Goal: Task Accomplishment & Management: Manage account settings

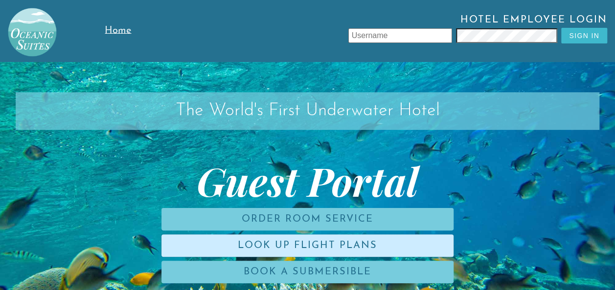
click at [286, 244] on link "Look Up Flight Plans" at bounding box center [307, 246] width 292 height 22
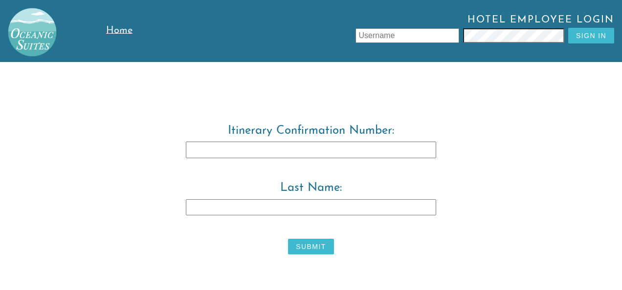
click at [259, 149] on input "Itinerary Confirmation Number:" at bounding box center [311, 150] width 250 height 17
type input "3829483"
click at [244, 205] on input "Last Name:" at bounding box center [311, 207] width 250 height 17
type input "[PERSON_NAME]"
click at [300, 244] on button "Submit" at bounding box center [310, 247] width 45 height 16
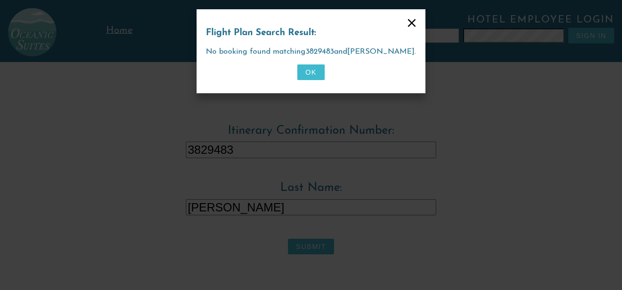
click at [316, 68] on button "OK" at bounding box center [310, 73] width 27 height 16
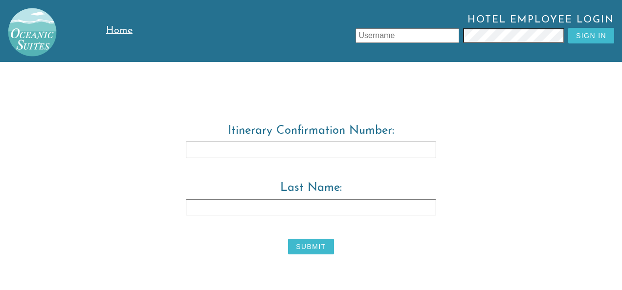
click at [281, 148] on input "Itinerary Confirmation Number:" at bounding box center [311, 150] width 250 height 17
type input "3829483"
click at [261, 216] on label "Last Name:" at bounding box center [311, 206] width 501 height 49
click at [261, 216] on input "Last Name:" at bounding box center [311, 207] width 250 height 17
type input "[PERSON_NAME]"
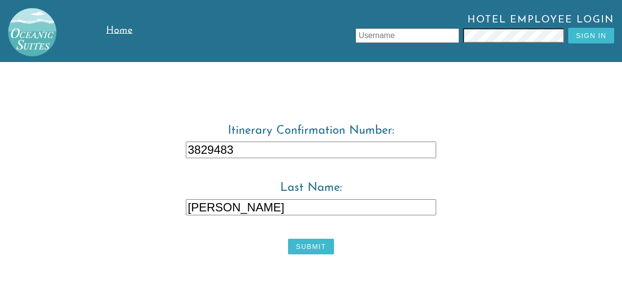
click at [298, 245] on button "Submit" at bounding box center [310, 247] width 45 height 16
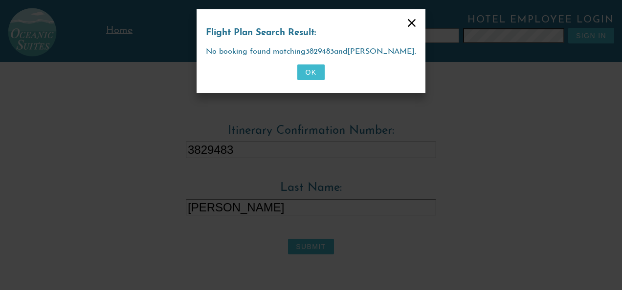
click at [311, 71] on button "OK" at bounding box center [310, 73] width 27 height 16
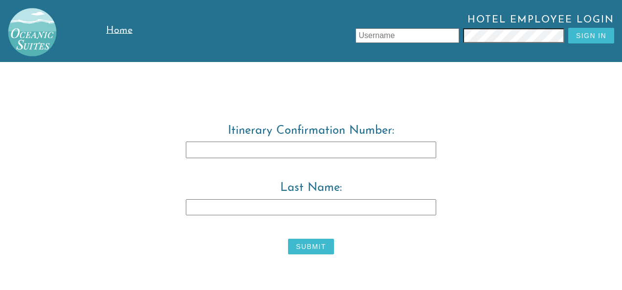
click at [234, 204] on input "Last Name:" at bounding box center [311, 207] width 250 height 17
type input "[PERSON_NAME]"
click at [301, 249] on button "Submit" at bounding box center [310, 247] width 45 height 16
click at [299, 246] on button "Submit" at bounding box center [310, 247] width 45 height 16
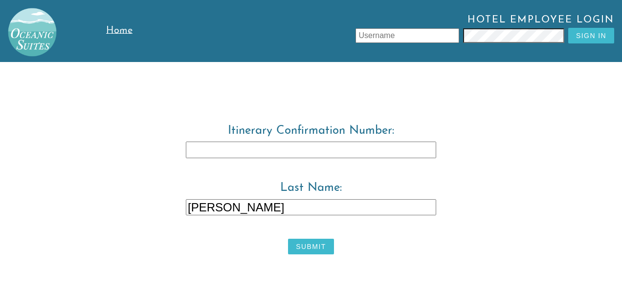
click at [299, 246] on button "Submit" at bounding box center [310, 247] width 45 height 16
click at [236, 206] on input "[PERSON_NAME]" at bounding box center [311, 207] width 250 height 17
click at [306, 251] on button "Submit" at bounding box center [310, 247] width 45 height 16
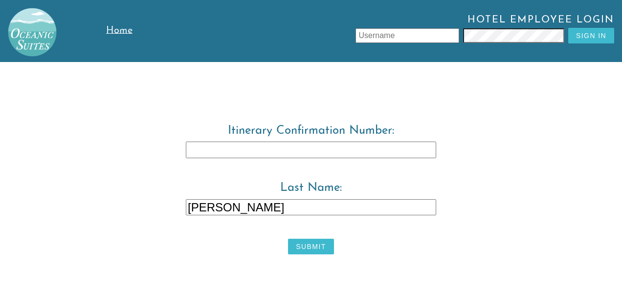
click at [225, 204] on input "[PERSON_NAME]" at bounding box center [311, 207] width 250 height 17
click at [209, 148] on input "Itinerary Confirmation Number:" at bounding box center [311, 150] width 250 height 17
type input "3829483"
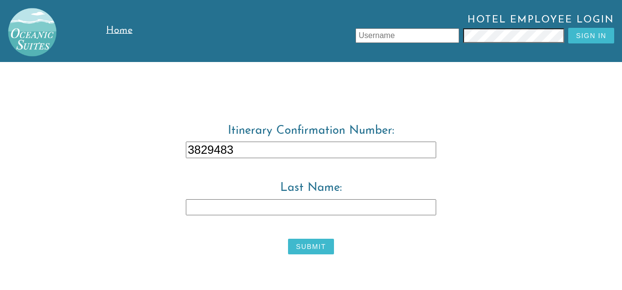
click at [306, 248] on button "Submit" at bounding box center [310, 247] width 45 height 16
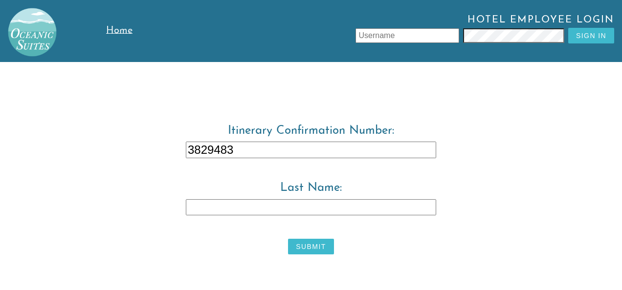
click at [306, 248] on button "Submit" at bounding box center [310, 247] width 45 height 16
click at [269, 208] on input "Last Name:" at bounding box center [311, 207] width 250 height 17
type input "[PERSON_NAME]"
click at [299, 244] on button "Submit" at bounding box center [310, 247] width 45 height 16
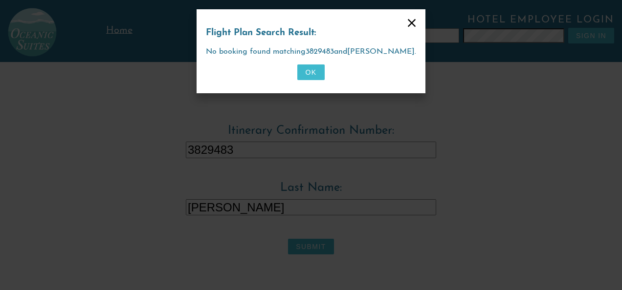
click at [308, 70] on button "OK" at bounding box center [310, 73] width 27 height 16
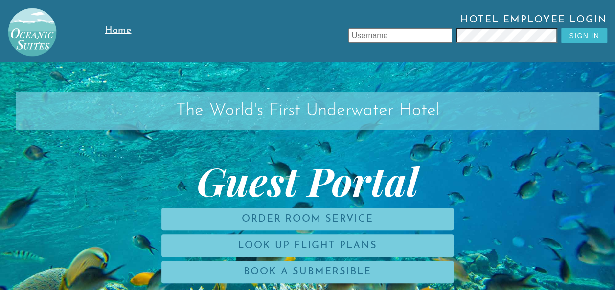
scroll to position [62, 0]
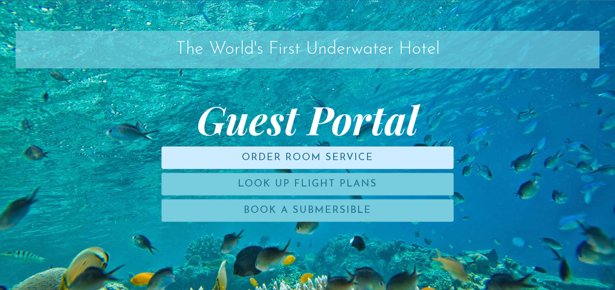
click at [282, 154] on link "Order Room Service" at bounding box center [307, 158] width 292 height 22
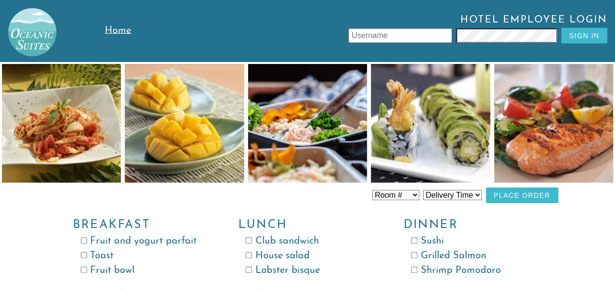
scroll to position [62, 0]
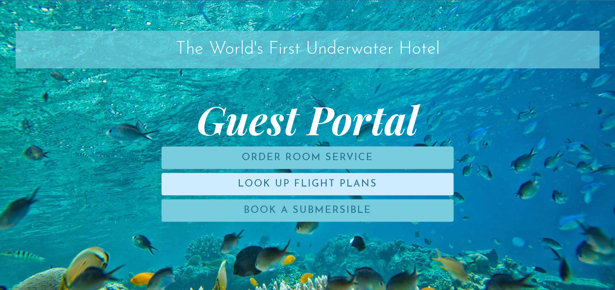
click at [233, 191] on link "Look Up Flight Plans" at bounding box center [307, 184] width 292 height 22
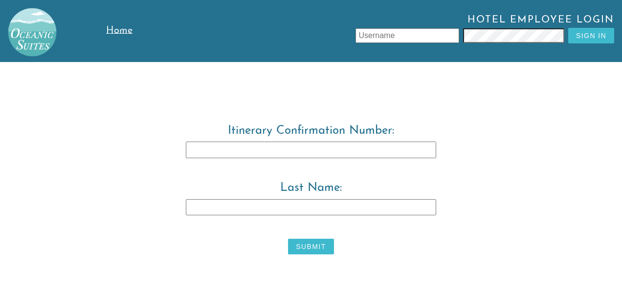
click at [253, 148] on input "Itinerary Confirmation Number:" at bounding box center [311, 150] width 250 height 17
type input "3829483"
click at [234, 205] on input "Last Name:" at bounding box center [311, 207] width 250 height 17
type input "Warwick"
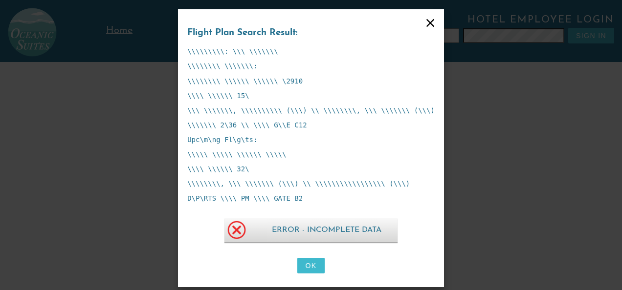
scroll to position [6, 0]
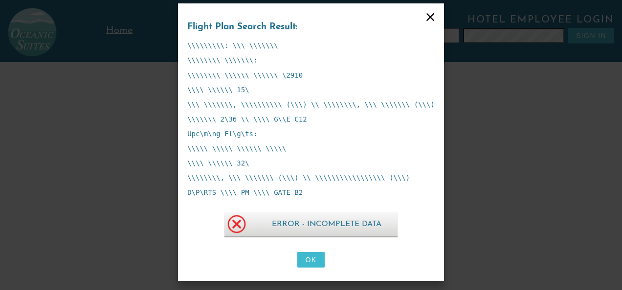
click at [302, 257] on button "OK" at bounding box center [310, 260] width 27 height 16
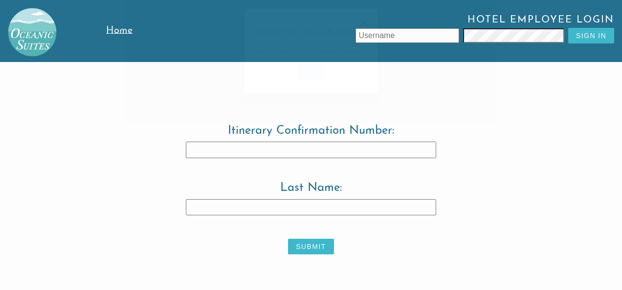
scroll to position [0, 0]
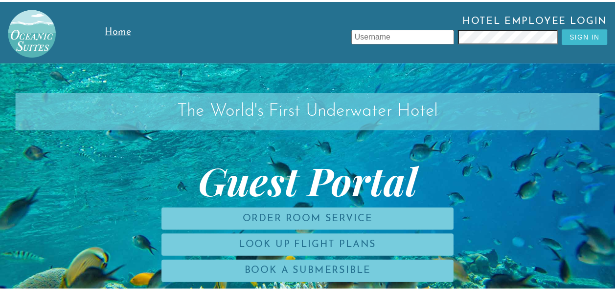
scroll to position [62, 0]
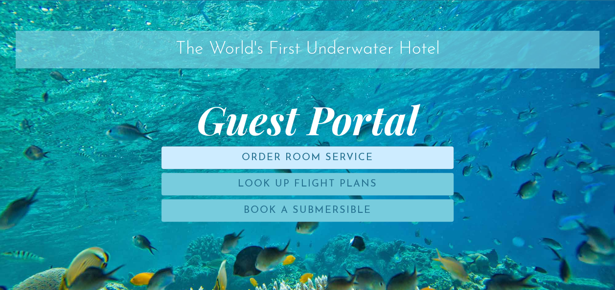
click at [202, 157] on link "Order Room Service" at bounding box center [307, 158] width 292 height 22
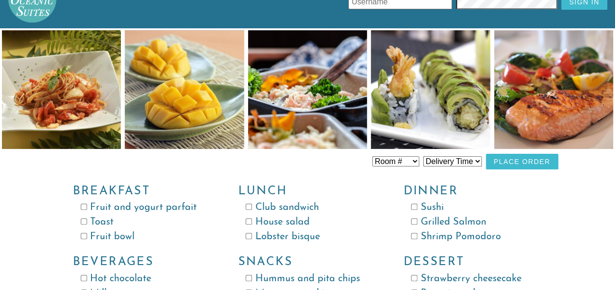
scroll to position [35, 0]
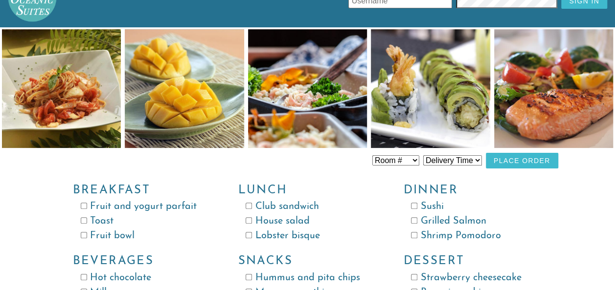
click at [466, 162] on select "Delivery Time 8:00 AM 9:00 AM 10:00 AM 11:00 AM 12:00 PM 1:00 PM 2:00 PM 3:00 P…" at bounding box center [452, 160] width 59 height 10
click at [423, 155] on select "Delivery Time 8:00 AM 9:00 AM 10:00 AM 11:00 AM 12:00 PM 1:00 PM 2:00 PM 3:00 P…" at bounding box center [452, 160] width 59 height 10
click at [454, 163] on select "Delivery Time 8:00 AM 9:00 AM 10:00 AM 11:00 AM 12:00 PM 1:00 PM 2:00 PM 3:00 P…" at bounding box center [452, 160] width 59 height 10
select select "9:00 AM"
click at [423, 155] on select "Delivery Time 8:00 AM 9:00 AM 10:00 AM 11:00 AM 12:00 PM 1:00 PM 2:00 PM 3:00 P…" at bounding box center [452, 160] width 59 height 10
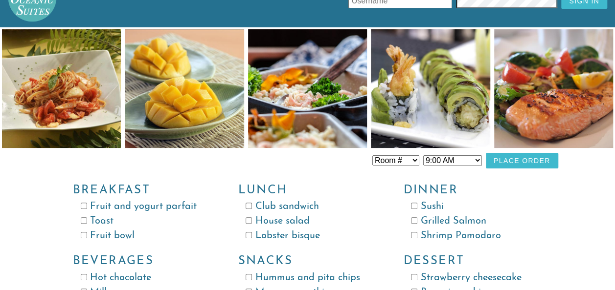
click at [404, 159] on select "Room # Room 100 Room 101 Room 102 Room 103 Room 104 Room 105 Room 106 Room 107 …" at bounding box center [395, 160] width 47 height 10
click at [499, 161] on button "Place Order" at bounding box center [521, 161] width 72 height 16
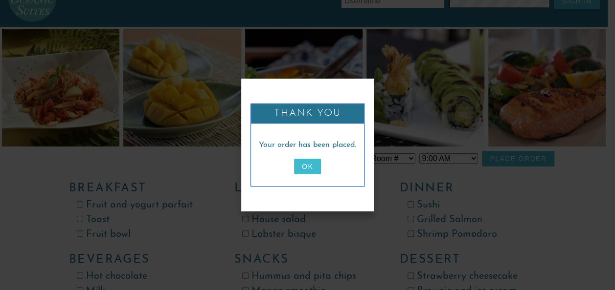
scroll to position [0, 0]
click at [309, 165] on button "OK" at bounding box center [310, 167] width 27 height 16
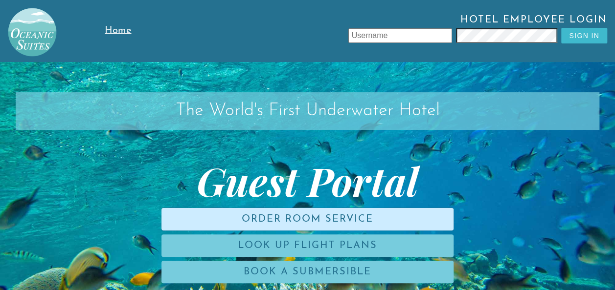
click at [274, 223] on link "Order Room Service" at bounding box center [307, 219] width 292 height 22
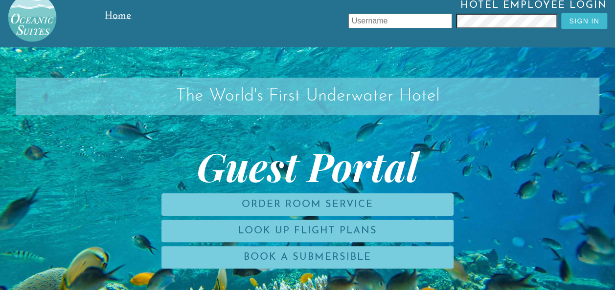
scroll to position [16, 0]
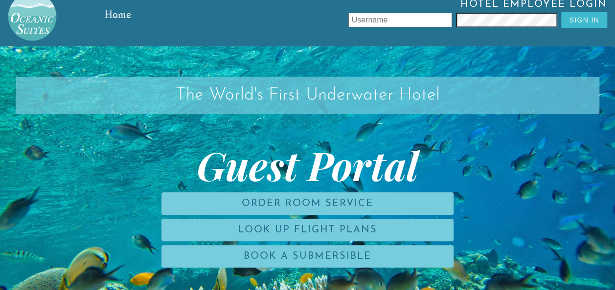
click at [359, 19] on input "text" at bounding box center [400, 20] width 104 height 15
click at [385, 28] on div "Hotel Employee Login Sign In" at bounding box center [380, 15] width 453 height 33
drag, startPoint x: 385, startPoint y: 28, endPoint x: 385, endPoint y: 19, distance: 9.8
click at [385, 19] on div "Hotel Employee Login Sign In" at bounding box center [380, 15] width 453 height 33
click at [385, 19] on input "text" at bounding box center [400, 20] width 104 height 15
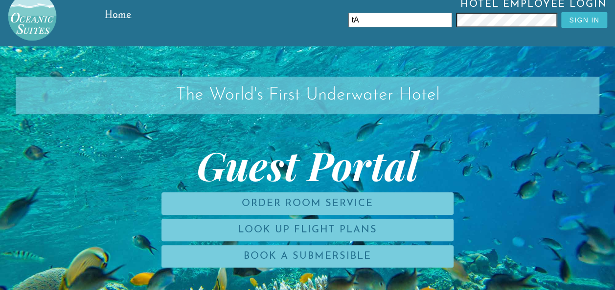
type input "t"
type input "[PERSON_NAME]"
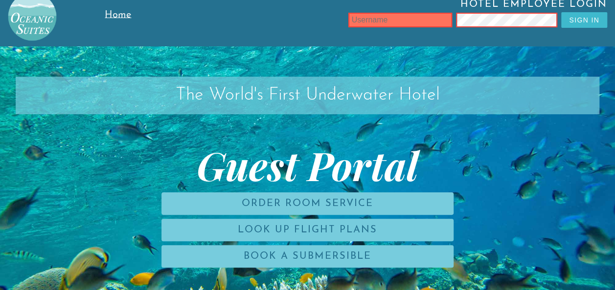
click at [370, 21] on input "text" at bounding box center [400, 20] width 104 height 15
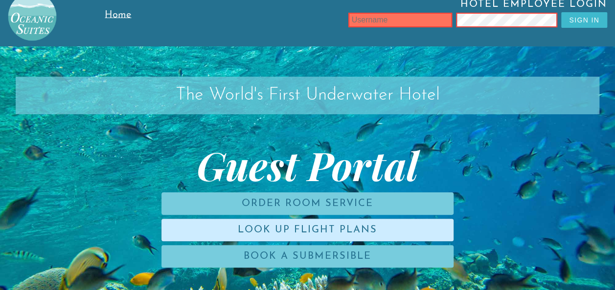
click at [369, 221] on link "Look Up Flight Plans" at bounding box center [307, 230] width 292 height 22
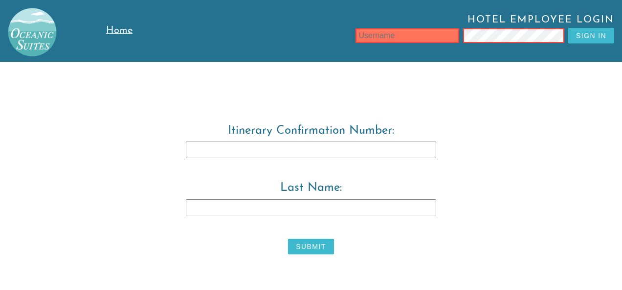
click at [309, 142] on input "Itinerary Confirmation Number:" at bounding box center [311, 150] width 250 height 17
type input "3829483"
type input "t"
type input "warwick"
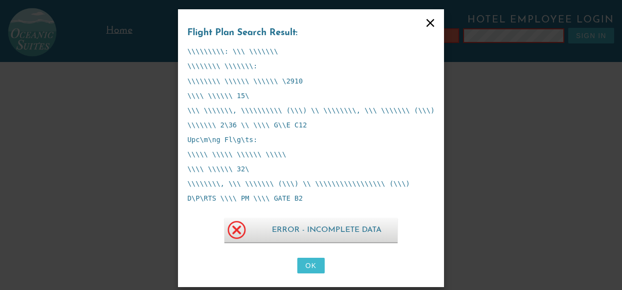
click at [306, 265] on button "OK" at bounding box center [310, 266] width 27 height 16
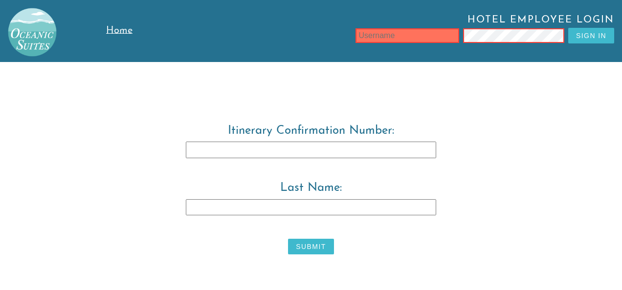
click at [300, 147] on input "Itinerary Confirmation Number:" at bounding box center [311, 150] width 250 height 17
type input "3829483"
type input "warwick"
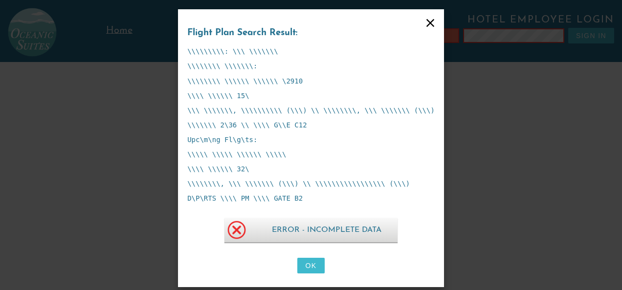
click at [218, 154] on p "\\\\\ \\\\\ \\\\\\ \\\\\" at bounding box center [310, 155] width 247 height 8
drag, startPoint x: 218, startPoint y: 154, endPoint x: 289, endPoint y: 139, distance: 72.9
click at [289, 139] on div "\\\\\\\\\: \\\ \\\\\\\ \\\\\\\\ \\\\\\\: \\\\\\\\ \\\\\\ \\\\\\ \2910 \\\\ \\\\…" at bounding box center [310, 124] width 247 height 155
drag, startPoint x: 289, startPoint y: 139, endPoint x: 325, endPoint y: 29, distance: 115.0
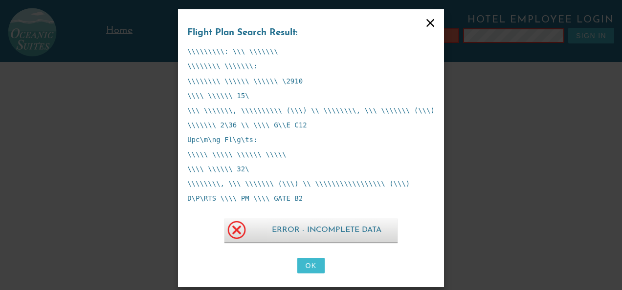
click at [325, 29] on h3 "Flight Plan Search Result:" at bounding box center [310, 33] width 247 height 11
click at [309, 266] on button "OK" at bounding box center [310, 266] width 27 height 16
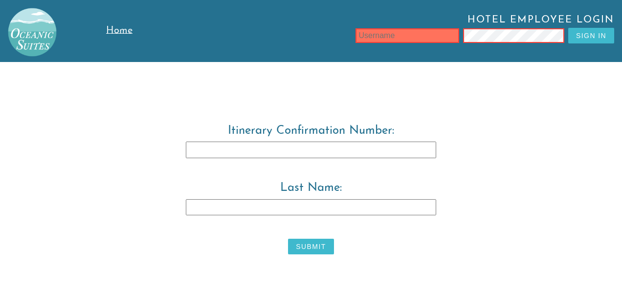
click at [250, 147] on input "Itinerary Confirmation Number:" at bounding box center [311, 150] width 250 height 17
click at [381, 38] on input "text" at bounding box center [407, 35] width 104 height 15
type input "884712"
click at [401, 36] on input "text" at bounding box center [407, 35] width 104 height 15
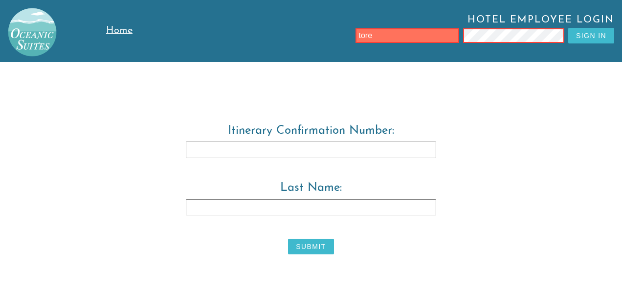
type input "tore"
click at [286, 148] on input "Itinerary Confirmation Number:" at bounding box center [311, 150] width 250 height 17
type input "3829483"
type input "warwick"
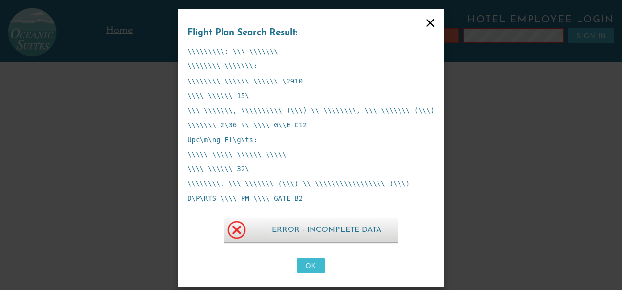
click at [194, 81] on p "\\\\\\\\ \\\\\\ \\\\\\ \2910" at bounding box center [310, 81] width 247 height 8
click at [194, 81] on div "Flight Plan Search Result: \\\\\\\\\: \\\ \\\\\\\ \\\\\\\\ \\\\\\\: \\\\\\\\ \\…" at bounding box center [311, 148] width 266 height 278
click at [423, 20] on icon at bounding box center [430, 23] width 14 height 14
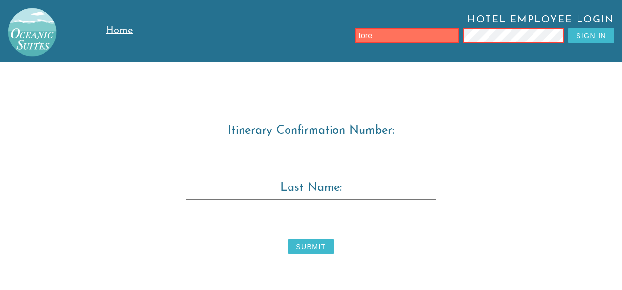
click at [109, 26] on span "Home" at bounding box center [119, 31] width 26 height 10
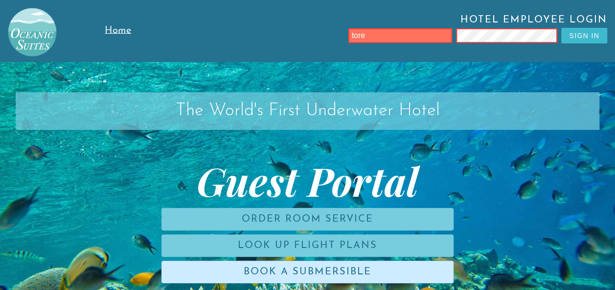
click at [319, 270] on link "Book a Submersible" at bounding box center [307, 272] width 292 height 22
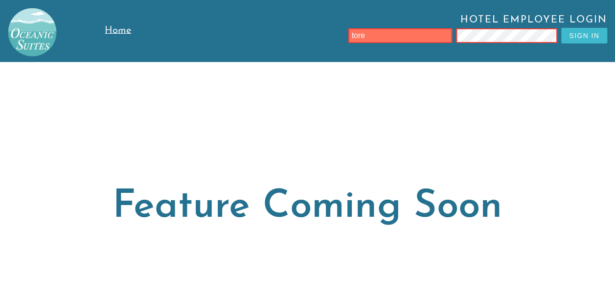
scroll to position [16, 0]
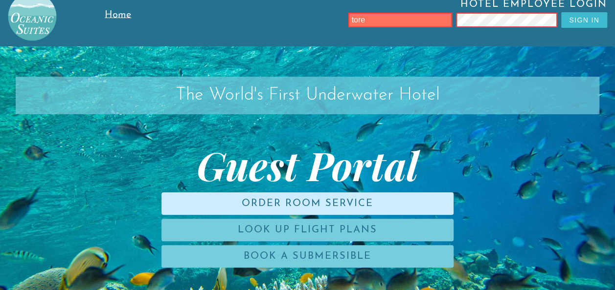
click at [257, 196] on link "Order Room Service" at bounding box center [307, 204] width 292 height 22
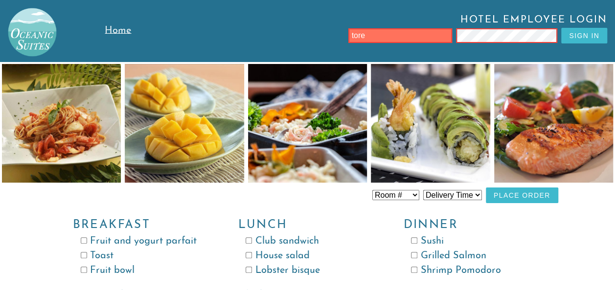
click at [257, 196] on div "Room # Room 100 Room 101 Room 102 Room 103 Room 104 Room 105 Room 106 Room 107 …" at bounding box center [307, 198] width 501 height 20
click at [120, 26] on span "Home" at bounding box center [118, 31] width 26 height 10
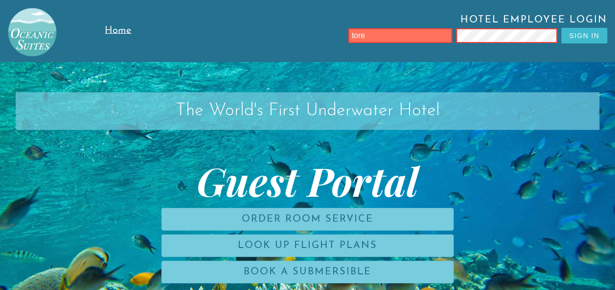
click at [199, 9] on div "Hotel Employee Login tore Sign In" at bounding box center [384, 31] width 461 height 62
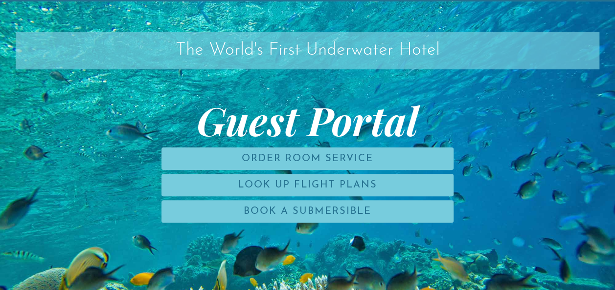
scroll to position [62, 0]
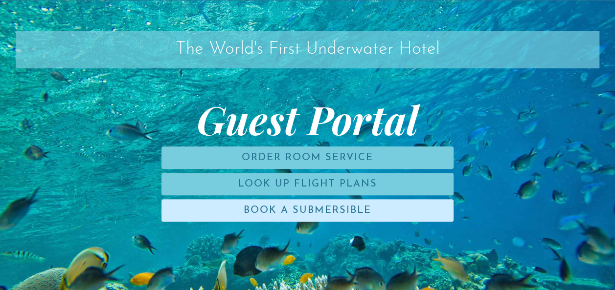
click at [287, 208] on link "Book a Submersible" at bounding box center [307, 210] width 292 height 22
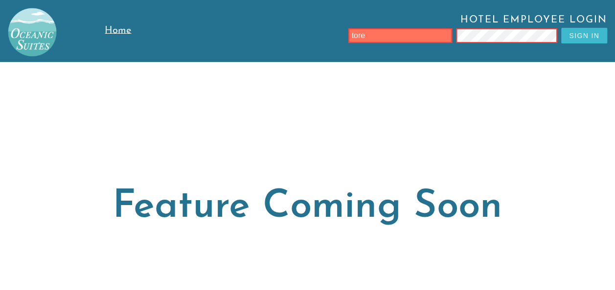
scroll to position [62, 0]
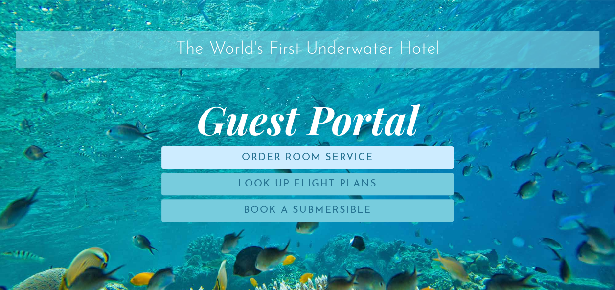
click at [287, 154] on link "Order Room Service" at bounding box center [307, 158] width 292 height 22
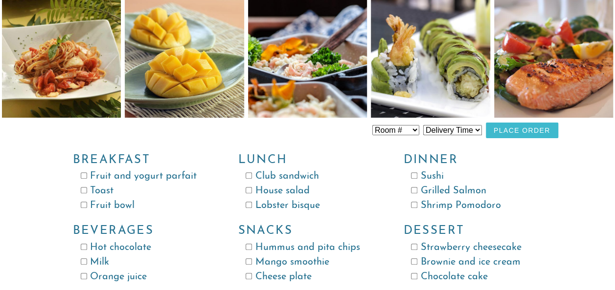
scroll to position [84, 0]
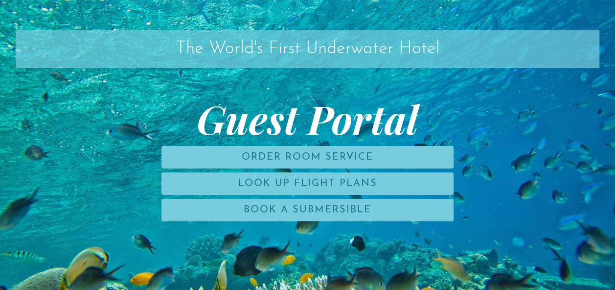
scroll to position [62, 0]
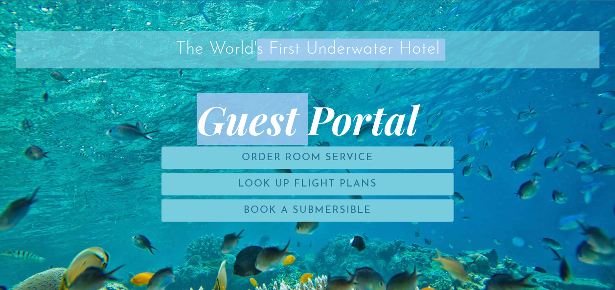
drag, startPoint x: 255, startPoint y: 48, endPoint x: 304, endPoint y: 127, distance: 93.1
click at [304, 127] on div "The World's First Underwater Hotel Guest Portal Order Room Service Look Up Flig…" at bounding box center [307, 145] width 615 height 290
click at [304, 127] on span "Guest Portal" at bounding box center [307, 119] width 583 height 39
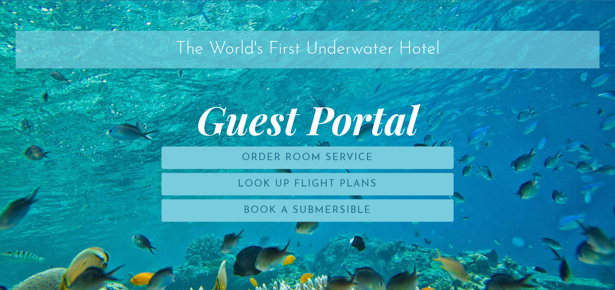
click at [376, 100] on span "Guest Portal" at bounding box center [307, 119] width 583 height 39
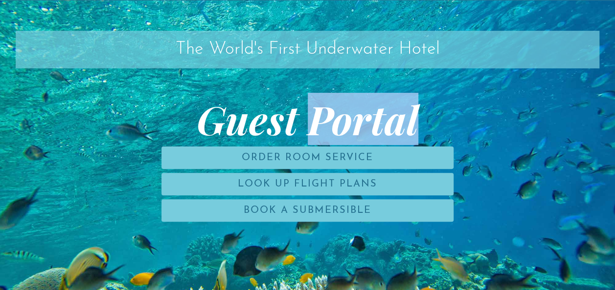
click at [376, 100] on span "Guest Portal" at bounding box center [307, 119] width 583 height 39
drag, startPoint x: 376, startPoint y: 93, endPoint x: 446, endPoint y: 82, distance: 70.3
click at [446, 82] on div "The World's First Underwater Hotel Guest Portal Order Room Service Look Up Flig…" at bounding box center [307, 145] width 615 height 290
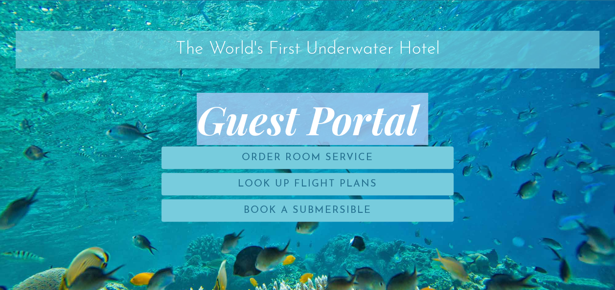
click at [446, 82] on div "The World's First Underwater Hotel Guest Portal Order Room Service Look Up Flig…" at bounding box center [307, 145] width 615 height 290
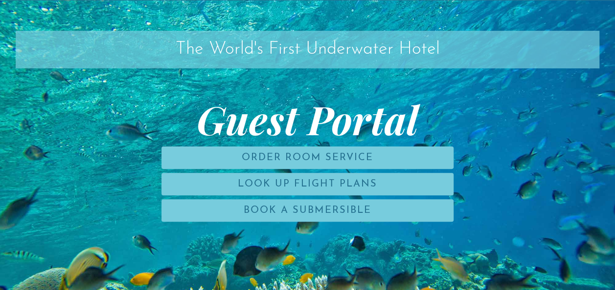
click at [89, 203] on div "Guest Portal Order Room Service Look Up Flight Plans Book a Submersible" at bounding box center [307, 163] width 583 height 126
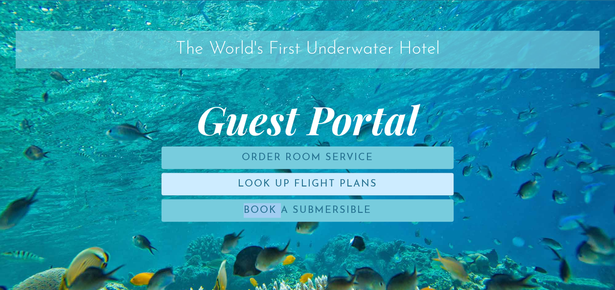
click at [290, 175] on link "Look Up Flight Plans" at bounding box center [307, 184] width 292 height 22
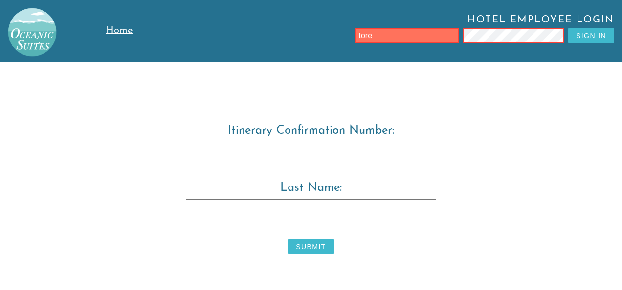
click at [302, 143] on input "Itinerary Confirmation Number:" at bounding box center [311, 150] width 250 height 17
click at [22, 36] on img at bounding box center [28, 28] width 57 height 57
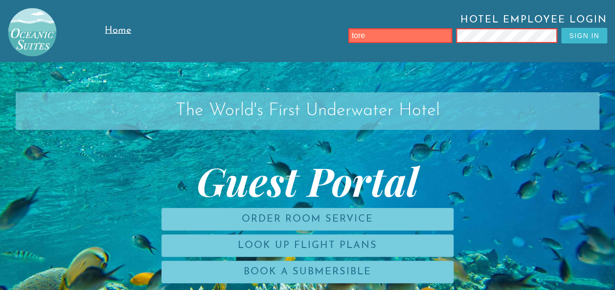
click at [113, 26] on span "Home" at bounding box center [118, 31] width 26 height 10
click at [35, 23] on img at bounding box center [28, 28] width 57 height 57
click at [426, 34] on input "tore" at bounding box center [400, 35] width 104 height 15
click at [400, 32] on input "tore" at bounding box center [400, 35] width 104 height 15
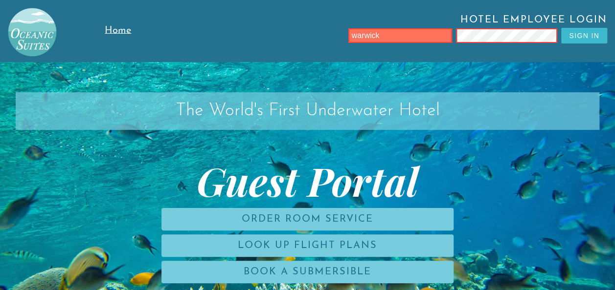
click at [393, 36] on input "warwick" at bounding box center [400, 35] width 104 height 15
type input "[PERSON_NAME]"
click at [376, 35] on input "text" at bounding box center [400, 35] width 104 height 15
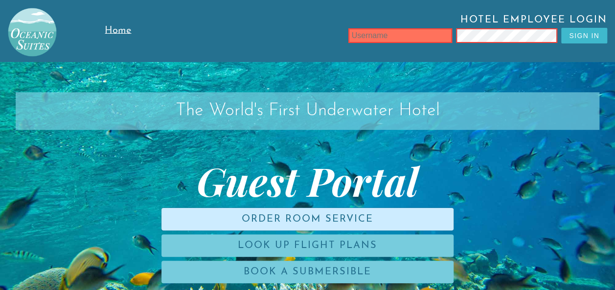
click at [304, 216] on link "Order Room Service" at bounding box center [307, 219] width 292 height 22
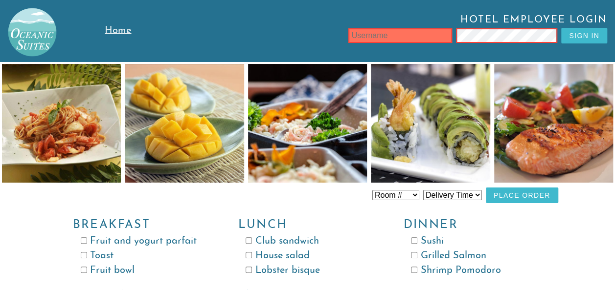
click at [134, 38] on link "Home" at bounding box center [129, 31] width 49 height 62
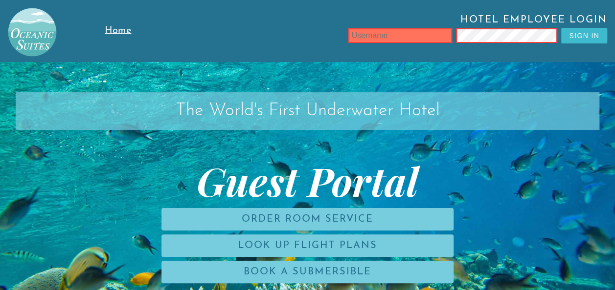
click at [116, 34] on span "Home" at bounding box center [118, 31] width 26 height 10
click at [119, 31] on span "Home" at bounding box center [118, 31] width 26 height 10
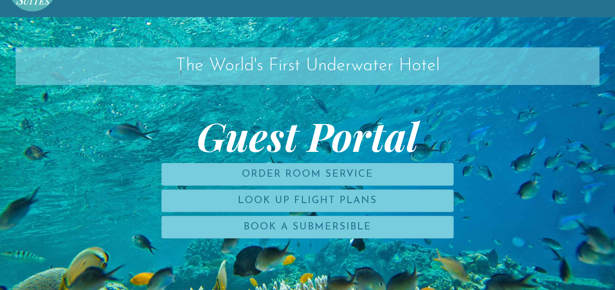
scroll to position [62, 0]
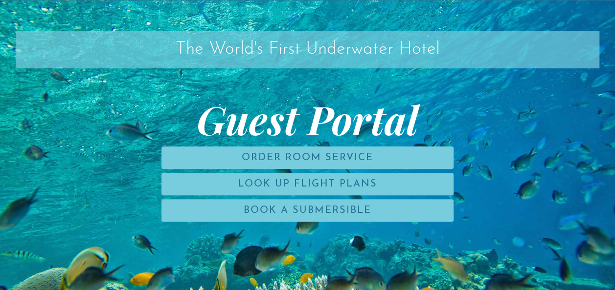
click at [319, 158] on link "Order Room Service" at bounding box center [307, 158] width 292 height 22
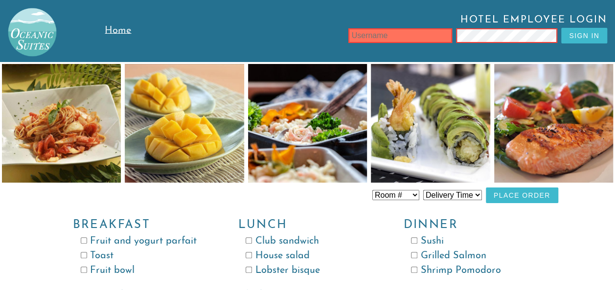
click at [36, 41] on img at bounding box center [28, 28] width 57 height 57
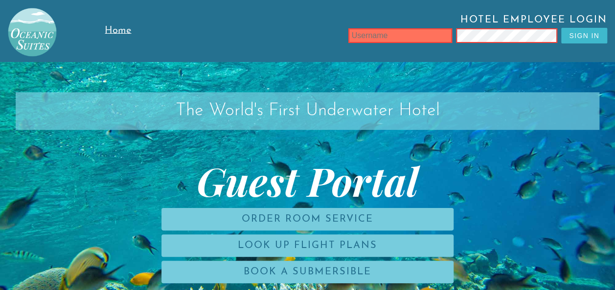
click at [111, 34] on span "Home" at bounding box center [118, 31] width 26 height 10
click at [203, 275] on link "Book a Submersible" at bounding box center [307, 272] width 292 height 22
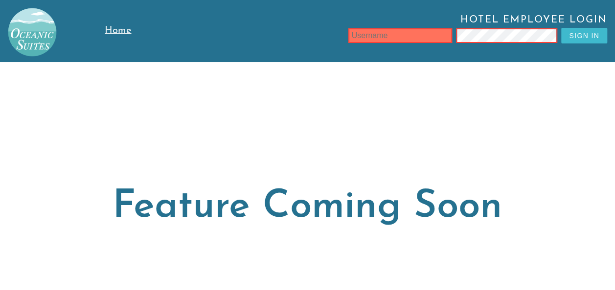
click at [111, 27] on span "Home" at bounding box center [118, 31] width 26 height 10
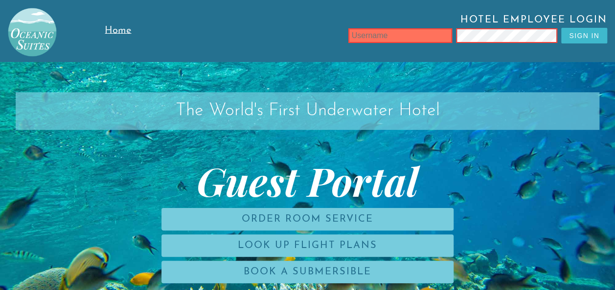
click at [188, 243] on link "Look Up Flight Plans" at bounding box center [307, 246] width 292 height 22
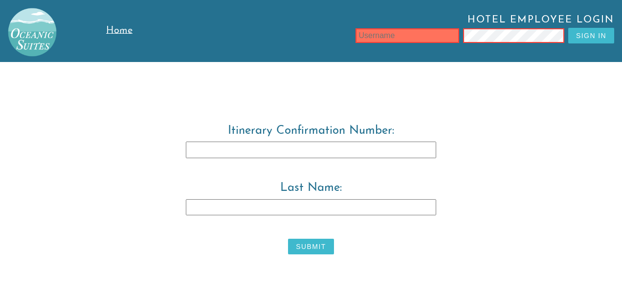
click at [233, 153] on input "Itinerary Confirmation Number:" at bounding box center [311, 150] width 250 height 17
type input "2"
type input "3829483"
click at [232, 215] on input "Last Name:" at bounding box center [311, 207] width 250 height 17
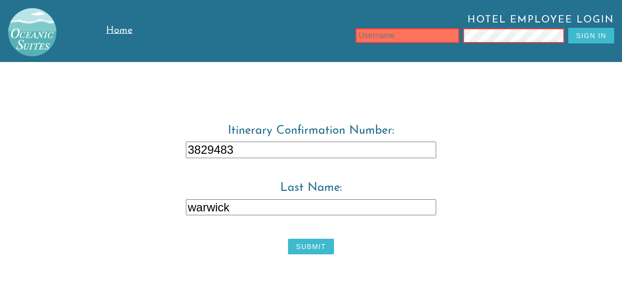
type input "warwick"
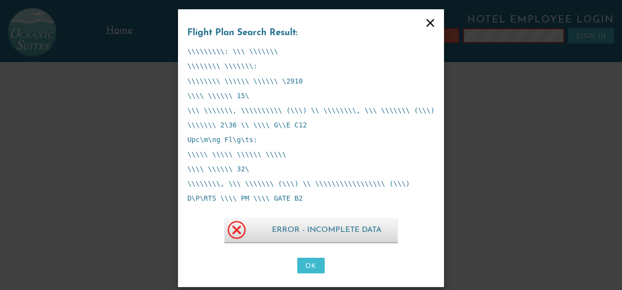
click at [423, 22] on icon at bounding box center [430, 23] width 14 height 14
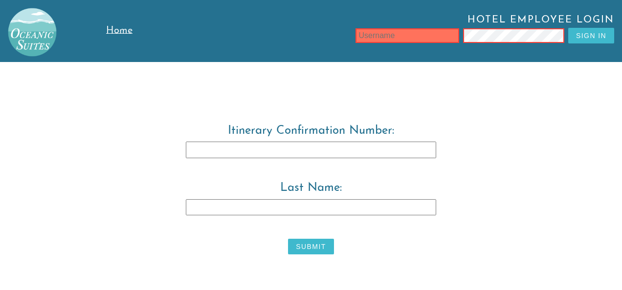
click at [391, 35] on input "text" at bounding box center [407, 35] width 104 height 15
type input "[EMAIL_ADDRESS][DOMAIN_NAME]"
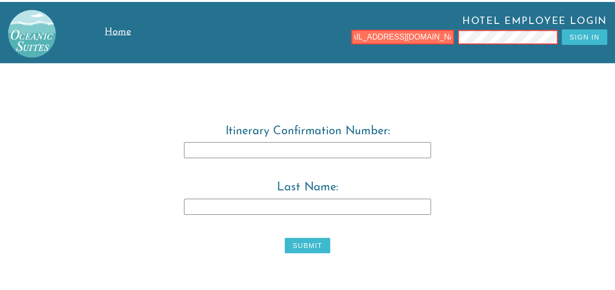
scroll to position [0, 0]
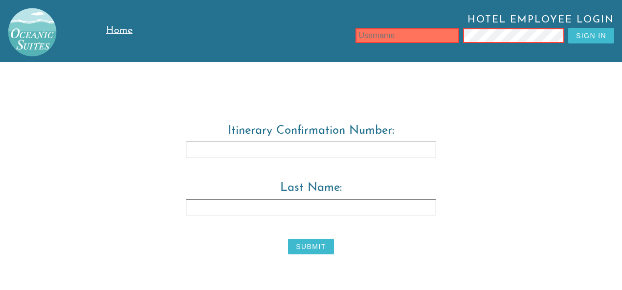
click at [384, 40] on input "text" at bounding box center [407, 35] width 104 height 15
click at [393, 35] on input "text" at bounding box center [407, 35] width 104 height 15
type input "[PERSON_NAME]"
click at [122, 24] on link "Home" at bounding box center [130, 31] width 49 height 62
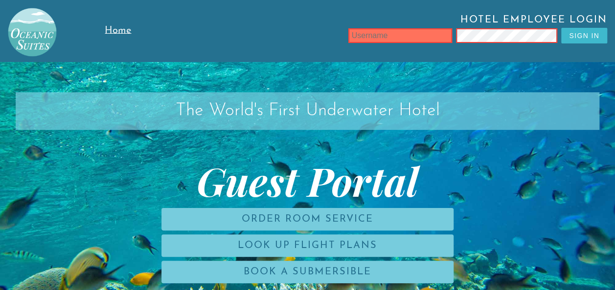
click at [393, 36] on input "text" at bounding box center [400, 35] width 104 height 15
click at [387, 33] on input "text" at bounding box center [400, 35] width 104 height 15
type input "[PERSON_NAME]"
click at [376, 37] on input "text" at bounding box center [400, 35] width 104 height 15
type input "AGENTWARWICK"
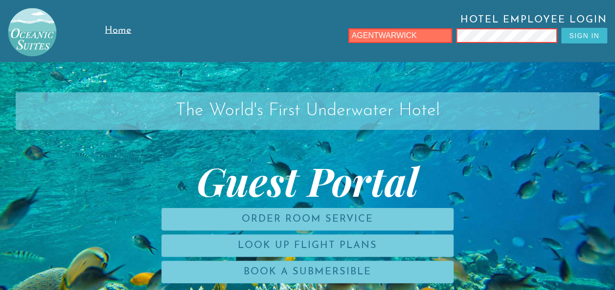
click at [429, 29] on input "AGENTWARWICK" at bounding box center [400, 35] width 104 height 15
type input "l"
type input "LEONZIOTORE"
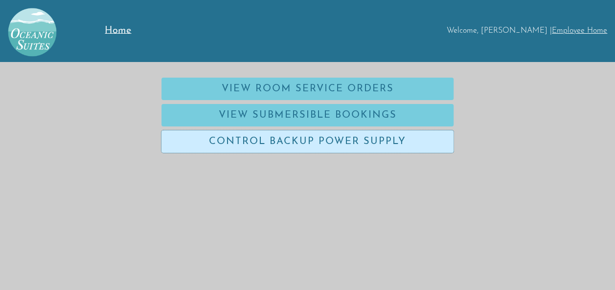
click at [334, 140] on link "Control Backup Power Supply" at bounding box center [307, 142] width 292 height 22
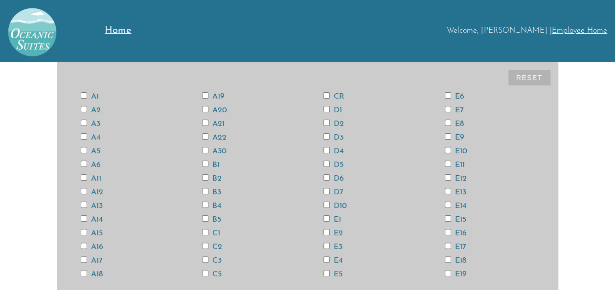
click at [84, 94] on input "A1" at bounding box center [84, 95] width 6 height 6
checkbox input "true"
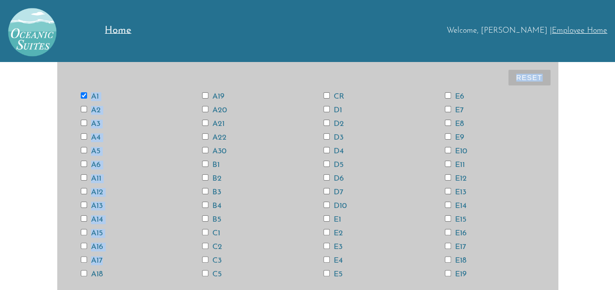
click at [79, 273] on div "A18" at bounding box center [125, 274] width 121 height 8
click at [83, 274] on input "A18" at bounding box center [84, 273] width 6 height 6
checkbox input "true"
click at [82, 121] on input "A3" at bounding box center [84, 123] width 6 height 6
checkbox input "true"
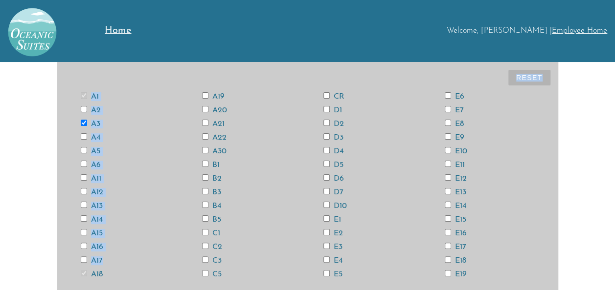
click at [83, 108] on input "A2" at bounding box center [84, 109] width 6 height 6
checkbox input "true"
click at [83, 139] on input "A4" at bounding box center [84, 136] width 6 height 6
checkbox input "true"
click at [83, 150] on input "A5" at bounding box center [84, 150] width 6 height 6
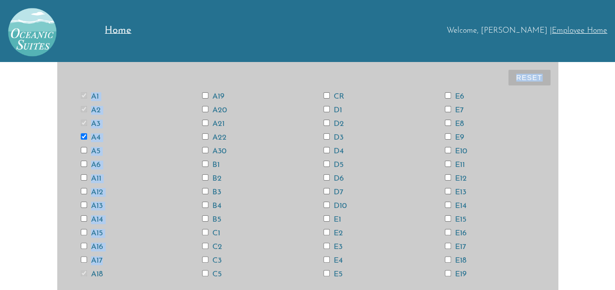
checkbox input "true"
click at [83, 164] on input "A6" at bounding box center [84, 164] width 6 height 6
checkbox input "true"
click at [83, 180] on input "A11" at bounding box center [84, 178] width 6 height 6
checkbox input "true"
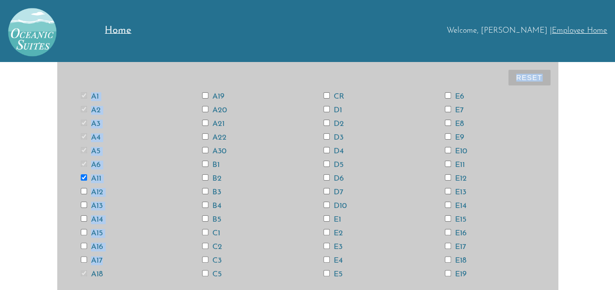
click at [539, 73] on button "Reset" at bounding box center [529, 78] width 42 height 16
checkbox input "false"
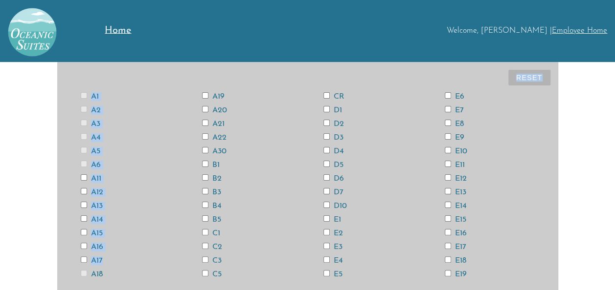
checkbox input "false"
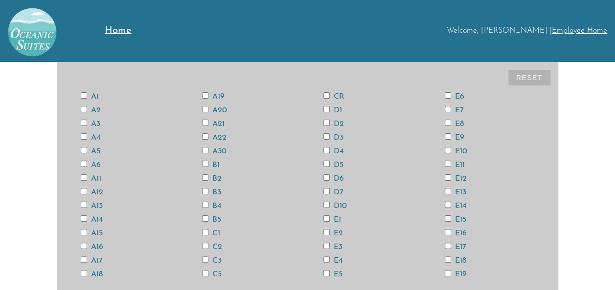
click at [525, 127] on div "E8" at bounding box center [489, 124] width 121 height 8
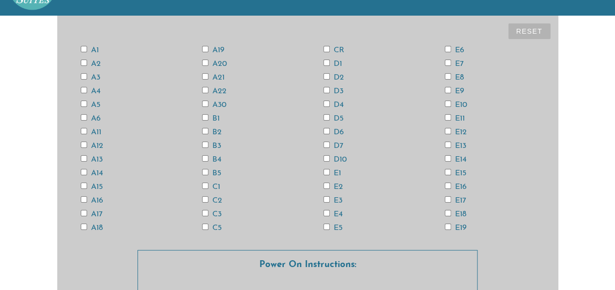
scroll to position [44, 0]
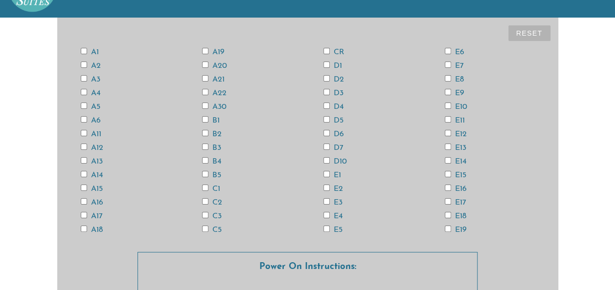
click at [446, 228] on input "E19" at bounding box center [447, 229] width 6 height 6
checkbox input "true"
click at [446, 218] on input "E18" at bounding box center [447, 215] width 6 height 6
click at [446, 214] on input "E18" at bounding box center [447, 215] width 6 height 6
checkbox input "false"
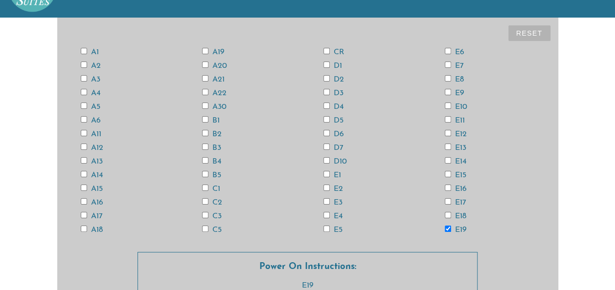
click at [446, 199] on input "E17" at bounding box center [447, 202] width 6 height 6
checkbox input "true"
click at [449, 172] on input "E15" at bounding box center [447, 174] width 6 height 6
checkbox input "true"
click at [447, 145] on input "E13" at bounding box center [447, 147] width 6 height 6
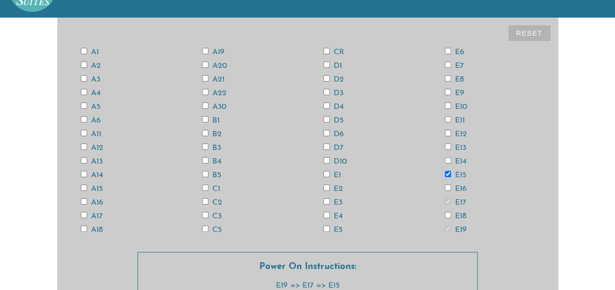
checkbox input "true"
click at [447, 118] on input "E11" at bounding box center [447, 119] width 6 height 6
checkbox input "true"
click at [445, 91] on input "E9" at bounding box center [447, 92] width 6 height 6
checkbox input "true"
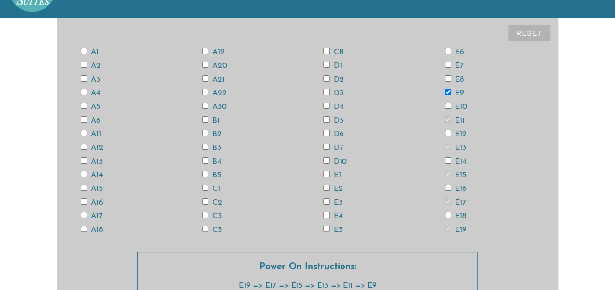
click at [447, 66] on input "E7" at bounding box center [447, 65] width 6 height 6
checkbox input "true"
click at [325, 230] on input "E5" at bounding box center [326, 229] width 6 height 6
checkbox input "true"
click at [327, 200] on input "E3" at bounding box center [326, 202] width 6 height 6
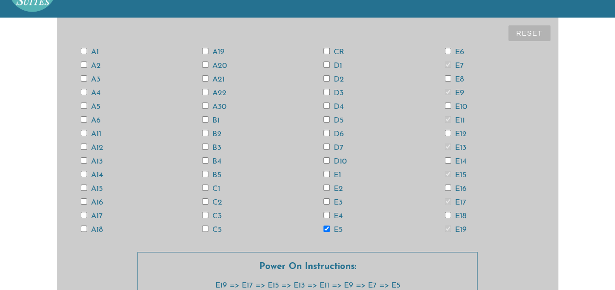
checkbox input "true"
click at [323, 173] on input "E1" at bounding box center [326, 174] width 6 height 6
checkbox input "true"
click at [326, 145] on input "D7" at bounding box center [326, 147] width 6 height 6
checkbox input "true"
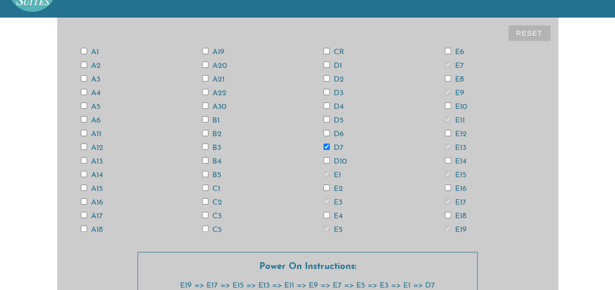
click at [325, 118] on input "D5" at bounding box center [326, 119] width 6 height 6
checkbox input "true"
click at [326, 93] on input "D3" at bounding box center [326, 92] width 6 height 6
checkbox input "true"
click at [326, 65] on input "D1" at bounding box center [326, 65] width 6 height 6
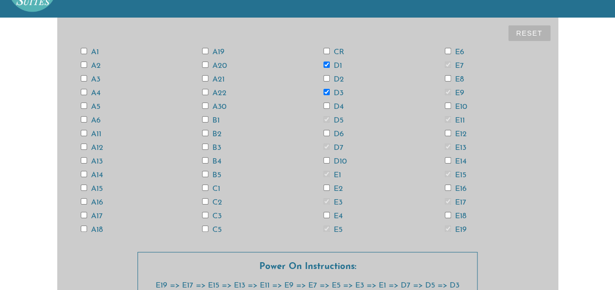
checkbox input "true"
click at [204, 230] on input "C5" at bounding box center [205, 229] width 6 height 6
click at [206, 230] on input "C5" at bounding box center [205, 229] width 6 height 6
checkbox input "true"
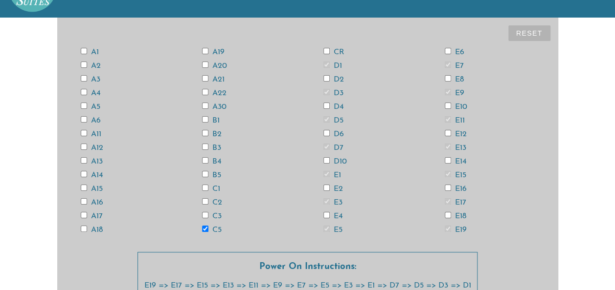
click at [202, 215] on input "C3" at bounding box center [205, 215] width 6 height 6
checkbox input "true"
click at [204, 190] on input "C1" at bounding box center [205, 188] width 6 height 6
checkbox input "true"
click at [204, 171] on input "B5" at bounding box center [205, 174] width 6 height 6
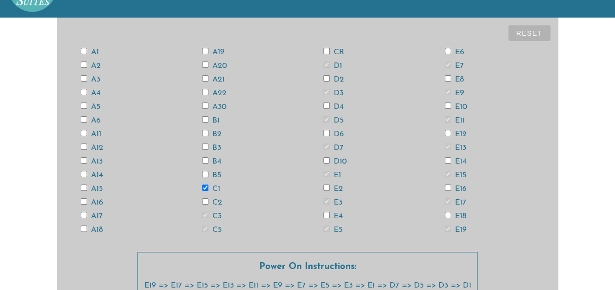
checkbox input "true"
click at [205, 144] on input "B3" at bounding box center [205, 147] width 6 height 6
checkbox input "true"
click at [205, 118] on input "B1" at bounding box center [205, 119] width 6 height 6
checkbox input "true"
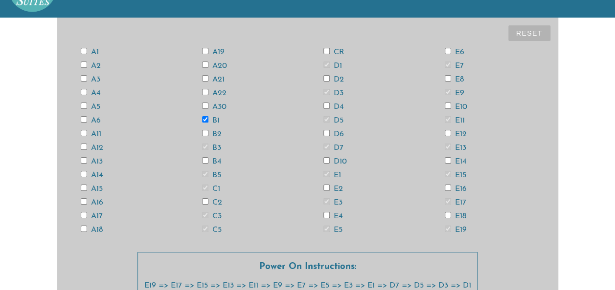
click at [205, 75] on input "A21" at bounding box center [205, 78] width 6 height 6
checkbox input "true"
click at [206, 50] on input "A19" at bounding box center [205, 51] width 6 height 6
checkbox input "true"
click at [81, 214] on input "A17" at bounding box center [84, 215] width 6 height 6
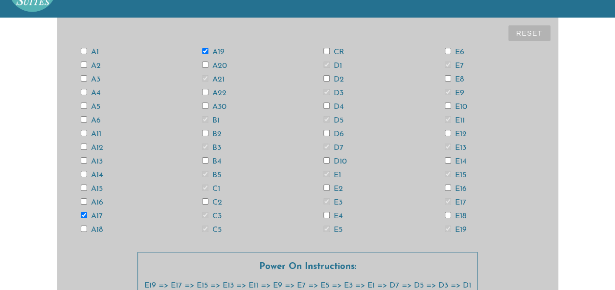
checkbox input "true"
click at [84, 188] on input "A15" at bounding box center [84, 188] width 6 height 6
checkbox input "true"
click at [85, 156] on div "A1 A2 A3 A4 A5 A6 A11 A12 A13 A14 A15 A16 A17 A18 A19 A20 A21 A22 A30 B1 B2 B3 …" at bounding box center [307, 141] width 485 height 192
click at [83, 158] on input "A13" at bounding box center [84, 160] width 6 height 6
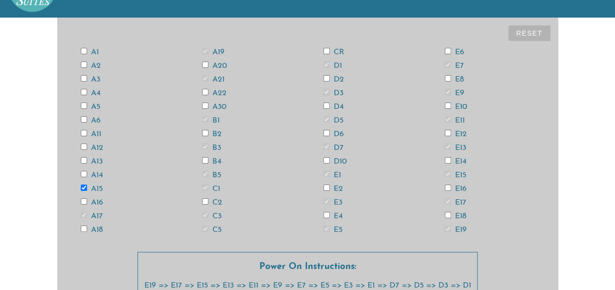
checkbox input "true"
click at [82, 133] on input "A11" at bounding box center [84, 133] width 6 height 6
checkbox input "true"
click at [84, 106] on input "A5" at bounding box center [84, 106] width 6 height 6
checkbox input "true"
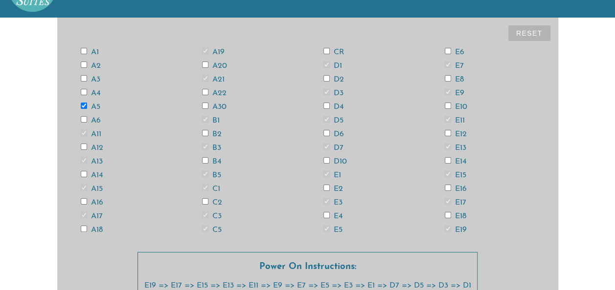
click at [84, 78] on input "A3" at bounding box center [84, 78] width 6 height 6
checkbox input "true"
click at [82, 53] on input "A1" at bounding box center [84, 51] width 6 height 6
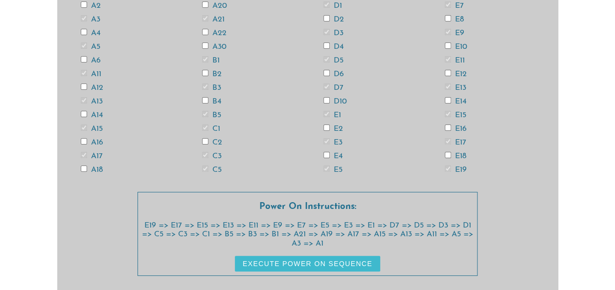
scroll to position [105, 0]
click at [311, 265] on button "Execute Power On Sequence" at bounding box center [307, 264] width 145 height 16
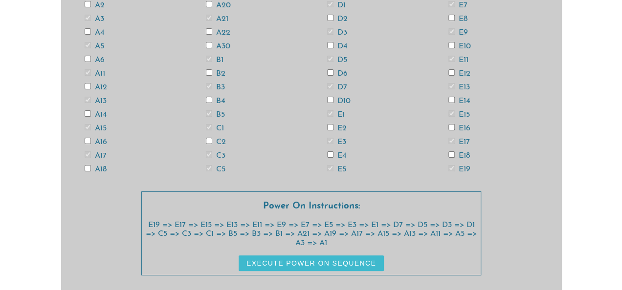
scroll to position [0, 0]
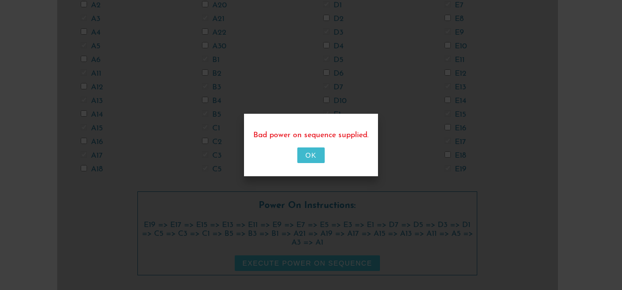
click at [313, 149] on button "OK" at bounding box center [310, 156] width 27 height 16
checkbox input "false"
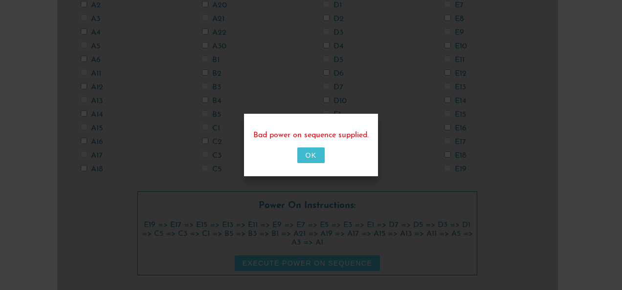
checkbox input "false"
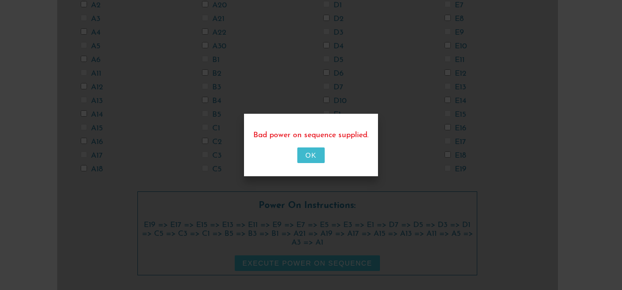
checkbox input "false"
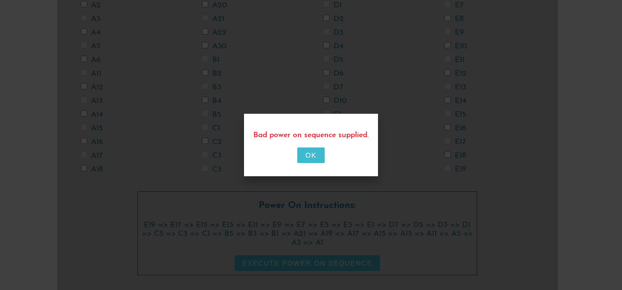
checkbox input "false"
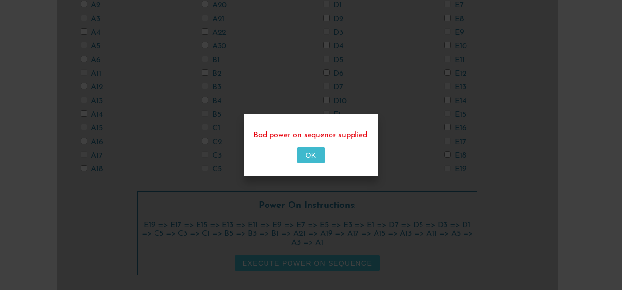
checkbox input "false"
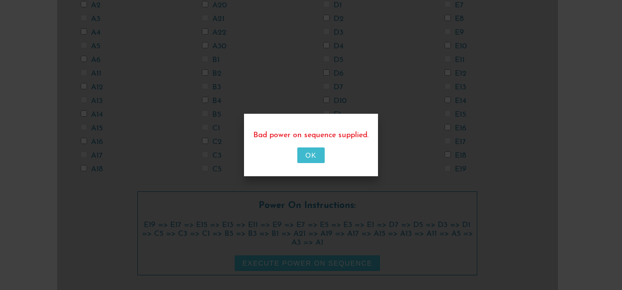
checkbox input "false"
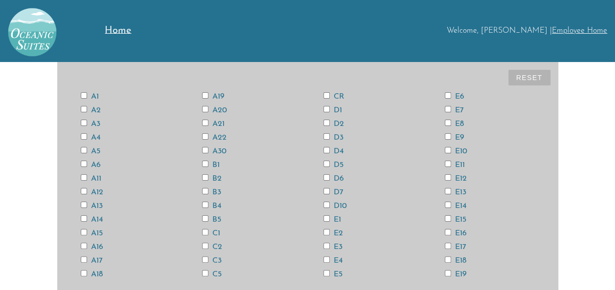
click at [83, 94] on input "A1" at bounding box center [84, 95] width 6 height 6
checkbox input "false"
drag, startPoint x: 84, startPoint y: 108, endPoint x: 85, endPoint y: 82, distance: 25.5
click at [85, 82] on div "Reset A1 A2 A3 A4 A5 A6 A11 A12 A13 A14 A15 A16 A17 A18 A19 A20 A21 A22 A30 B1 …" at bounding box center [307, 224] width 501 height 325
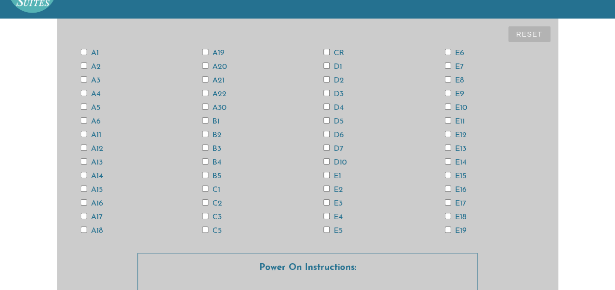
scroll to position [42, 0]
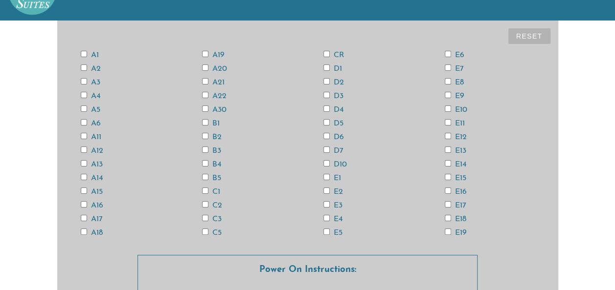
click at [447, 232] on input "E19" at bounding box center [447, 232] width 6 height 6
checkbox input "true"
click at [445, 207] on input "E17" at bounding box center [447, 204] width 6 height 6
checkbox input "true"
click at [448, 176] on input "E15" at bounding box center [447, 177] width 6 height 6
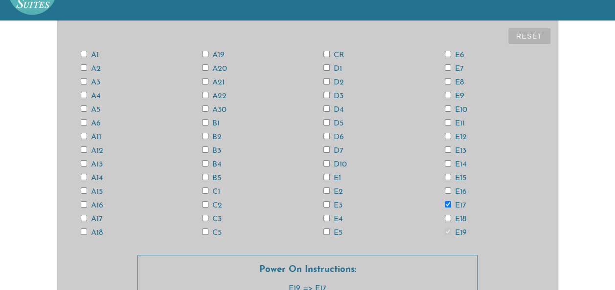
checkbox input "true"
click at [448, 150] on input "E13" at bounding box center [447, 150] width 6 height 6
checkbox input "true"
click at [449, 121] on input "E11" at bounding box center [447, 122] width 6 height 6
checkbox input "true"
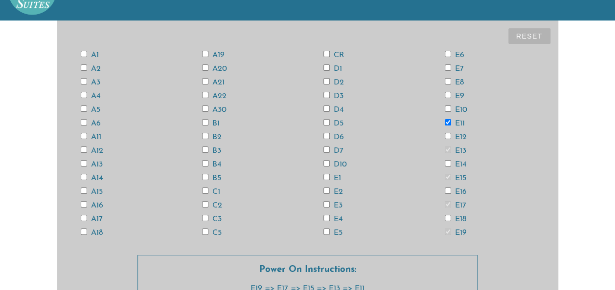
click at [447, 93] on input "E9" at bounding box center [447, 95] width 6 height 6
checkbox input "true"
click at [444, 66] on input "E7" at bounding box center [447, 68] width 6 height 6
checkbox input "true"
click at [327, 232] on input "E5" at bounding box center [326, 232] width 6 height 6
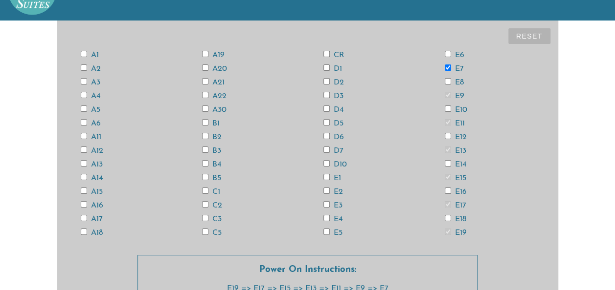
checkbox input "true"
click at [327, 202] on input "E3" at bounding box center [326, 204] width 6 height 6
checkbox input "true"
click at [326, 175] on input "E1" at bounding box center [326, 177] width 6 height 6
checkbox input "true"
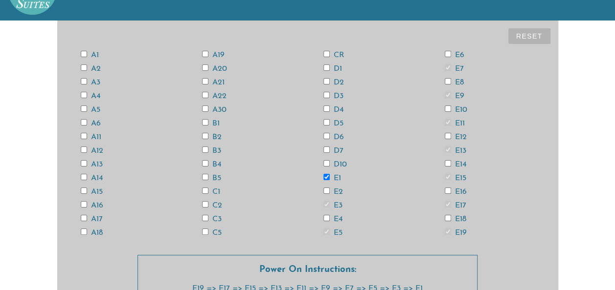
click at [326, 146] on div "A1 A2 A3 A4 A5 A6 A11 A12 A13 A14 A15 A16 A17 A18 A19 A20 A21 A22 A30 B1 B2 B3 …" at bounding box center [307, 144] width 485 height 192
click at [326, 147] on input "D7" at bounding box center [326, 150] width 6 height 6
checkbox input "true"
click at [326, 121] on input "D5" at bounding box center [326, 122] width 6 height 6
checkbox input "true"
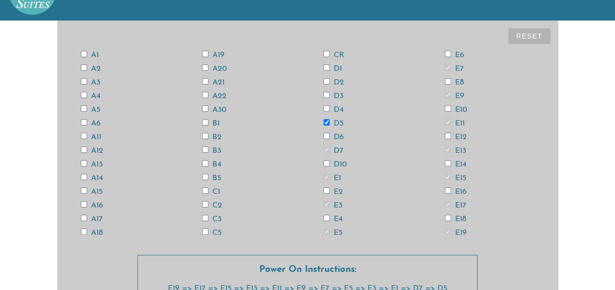
click at [328, 92] on input "D3" at bounding box center [326, 95] width 6 height 6
checkbox input "true"
click at [327, 66] on input "D1" at bounding box center [326, 68] width 6 height 6
checkbox input "true"
click at [203, 229] on input "C5" at bounding box center [205, 232] width 6 height 6
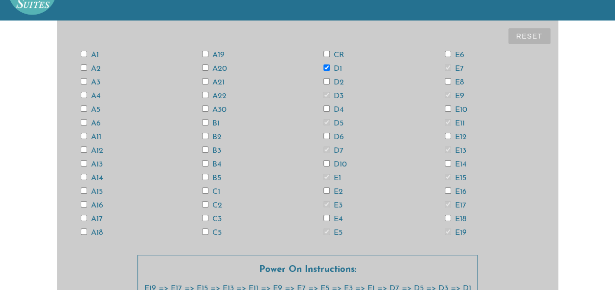
checkbox input "true"
click at [203, 217] on input "C3" at bounding box center [205, 218] width 6 height 6
checkbox input "true"
click at [203, 175] on input "B5" at bounding box center [205, 177] width 6 height 6
checkbox input "true"
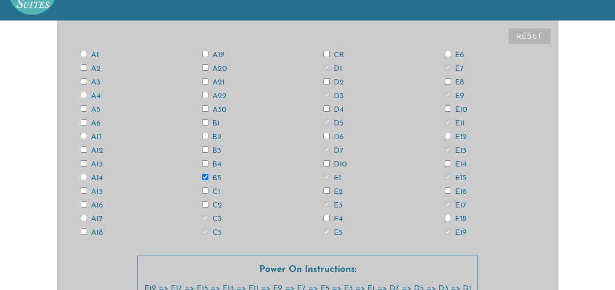
click at [203, 148] on input "B3" at bounding box center [205, 150] width 6 height 6
checkbox input "true"
click at [203, 125] on label "B1" at bounding box center [211, 124] width 18 height 8
click at [203, 125] on input "B1" at bounding box center [205, 122] width 6 height 6
checkbox input "true"
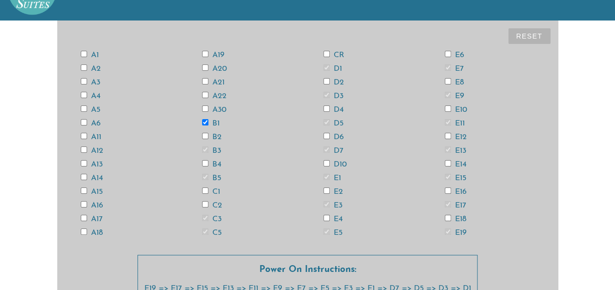
click at [204, 80] on input "A21" at bounding box center [205, 81] width 6 height 6
checkbox input "true"
click at [204, 52] on input "A19" at bounding box center [205, 54] width 6 height 6
checkbox input "true"
click at [81, 218] on input "A17" at bounding box center [84, 218] width 6 height 6
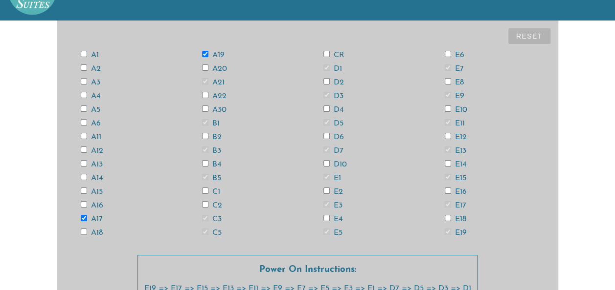
checkbox input "true"
click at [82, 189] on input "A15" at bounding box center [84, 191] width 6 height 6
checkbox input "true"
click at [85, 162] on input "A13" at bounding box center [84, 163] width 6 height 6
checkbox input "true"
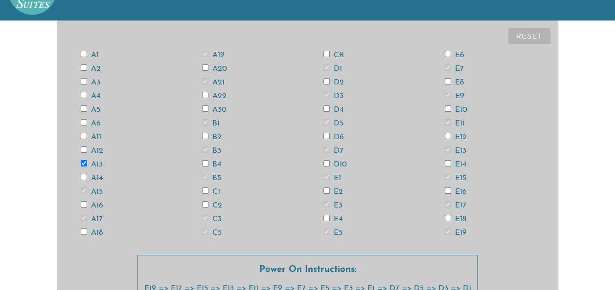
click at [83, 133] on input "A11" at bounding box center [84, 136] width 6 height 6
checkbox input "true"
click at [85, 108] on input "A5" at bounding box center [84, 109] width 6 height 6
checkbox input "true"
click at [82, 82] on input "A3" at bounding box center [84, 81] width 6 height 6
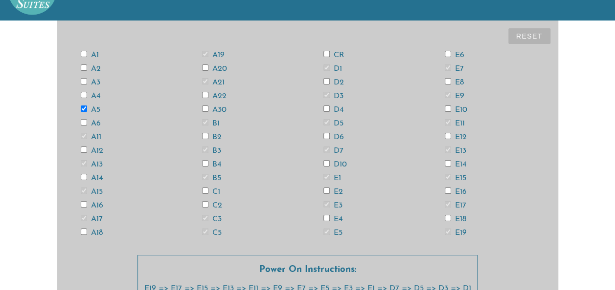
checkbox input "true"
click at [83, 52] on input "A1" at bounding box center [84, 54] width 6 height 6
checkbox input "true"
click at [82, 68] on input "A2" at bounding box center [84, 68] width 6 height 6
checkbox input "true"
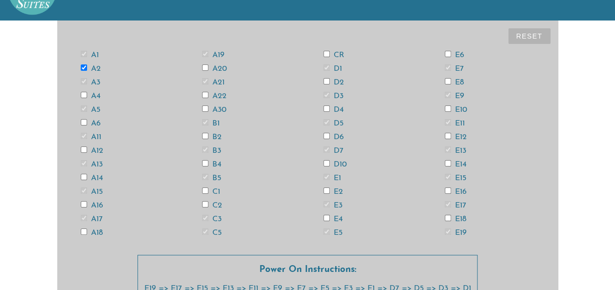
click at [82, 96] on input "A4" at bounding box center [84, 95] width 6 height 6
checkbox input "true"
click at [84, 122] on input "A6" at bounding box center [84, 122] width 6 height 6
checkbox input "true"
click at [83, 150] on input "A12" at bounding box center [84, 150] width 6 height 6
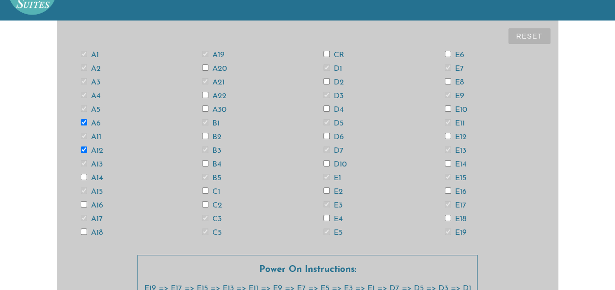
checkbox input "true"
click at [82, 173] on div "A1 A2 A3 A4 A5 A6 A11 A12 A13 A14 A15 A16 A17 A18 A19 A20 A21 A22 A30 B1 B2 B3 …" at bounding box center [307, 144] width 485 height 192
click at [82, 177] on input "A14" at bounding box center [84, 177] width 6 height 6
checkbox input "true"
click at [84, 203] on input "A16" at bounding box center [84, 204] width 6 height 6
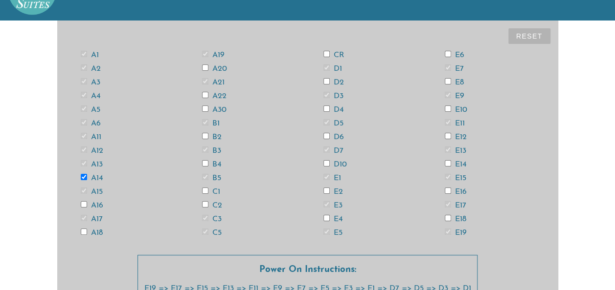
checkbox input "true"
click at [83, 229] on input "A18" at bounding box center [84, 232] width 6 height 6
checkbox input "true"
click at [203, 67] on input "A20" at bounding box center [205, 68] width 6 height 6
checkbox input "true"
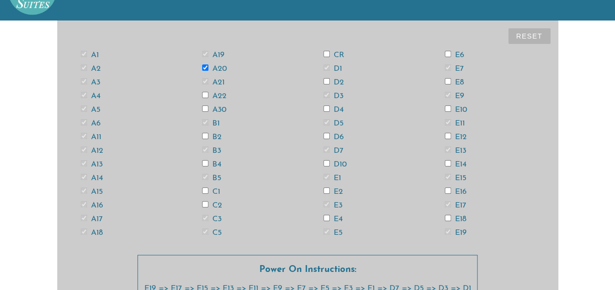
click at [203, 93] on input "A22" at bounding box center [205, 95] width 6 height 6
checkbox input "true"
click at [206, 110] on input "A30" at bounding box center [205, 109] width 6 height 6
checkbox input "true"
click at [205, 134] on input "B2" at bounding box center [205, 136] width 6 height 6
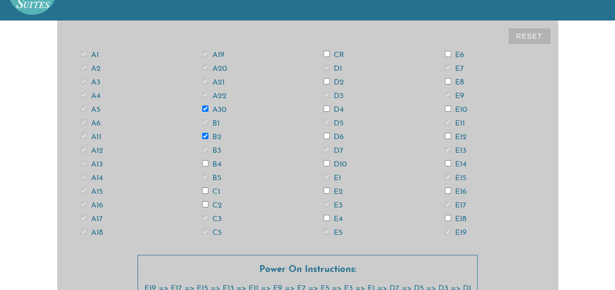
checkbox input "true"
click at [206, 165] on input "B4" at bounding box center [205, 163] width 6 height 6
checkbox input "true"
click at [206, 191] on input "C1" at bounding box center [205, 191] width 6 height 6
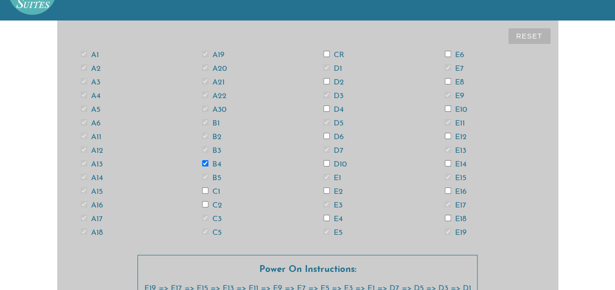
click at [206, 191] on input "C1" at bounding box center [205, 191] width 6 height 6
checkbox input "true"
click at [204, 202] on input "C2" at bounding box center [205, 204] width 6 height 6
click at [208, 202] on label "C2" at bounding box center [212, 206] width 20 height 8
click at [208, 201] on input "C2" at bounding box center [205, 204] width 6 height 6
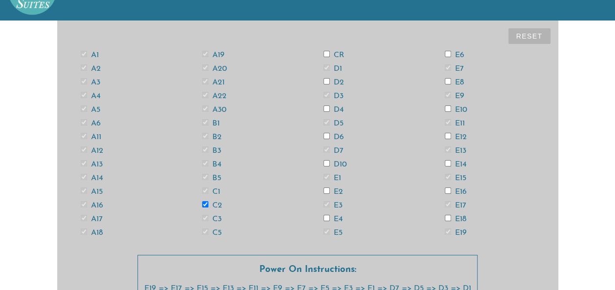
checkbox input "false"
click at [203, 192] on input "C1" at bounding box center [205, 191] width 6 height 6
checkbox input "false"
click at [530, 29] on button "Reset" at bounding box center [529, 36] width 42 height 16
checkbox input "false"
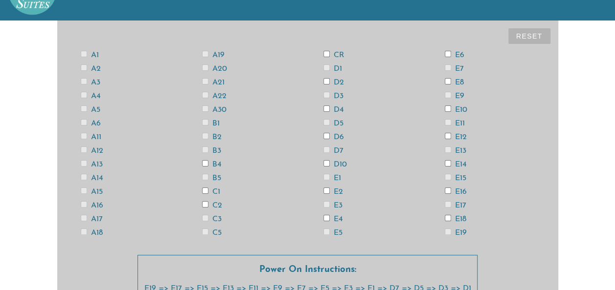
checkbox input "false"
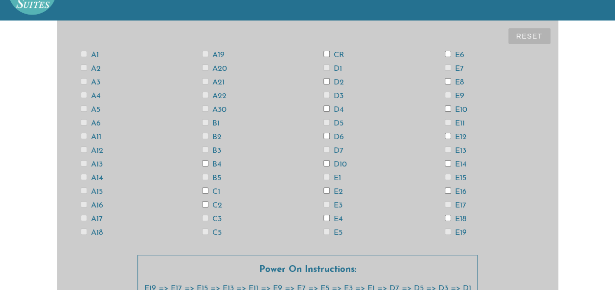
checkbox input "false"
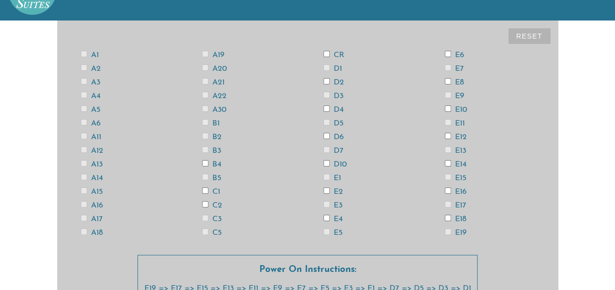
checkbox input "false"
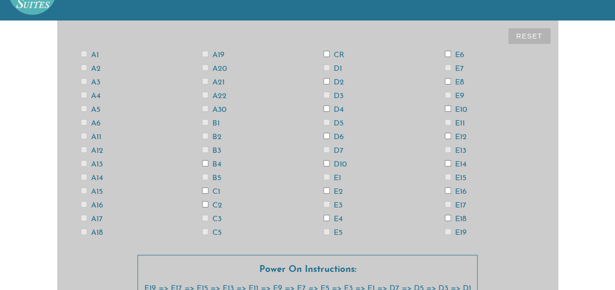
checkbox input "false"
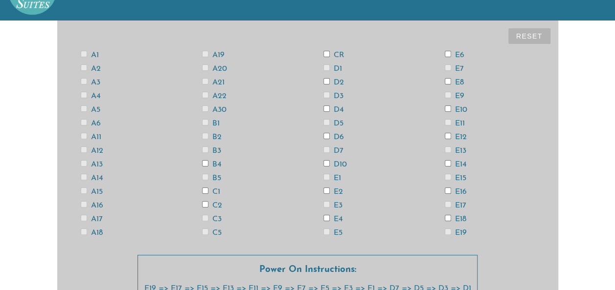
checkbox input "false"
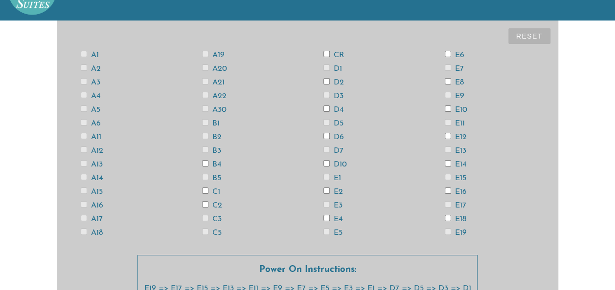
checkbox input "false"
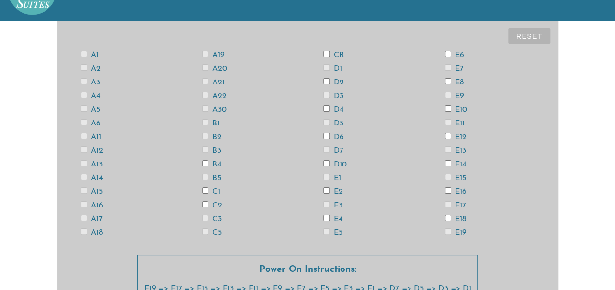
checkbox input "false"
click at [449, 233] on input "E19" at bounding box center [447, 232] width 6 height 6
click at [447, 206] on input "E17" at bounding box center [447, 204] width 6 height 6
click at [448, 176] on input "E15" at bounding box center [447, 177] width 6 height 6
click at [446, 148] on input "E13" at bounding box center [447, 150] width 6 height 6
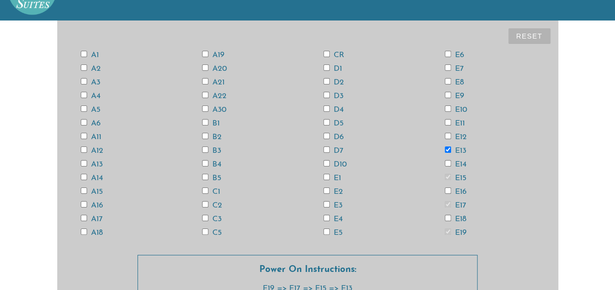
click at [449, 121] on input "E11" at bounding box center [447, 122] width 6 height 6
click at [447, 95] on input "E9" at bounding box center [447, 95] width 6 height 6
click at [447, 67] on input "E7" at bounding box center [447, 68] width 6 height 6
click at [334, 233] on label "E5" at bounding box center [332, 233] width 19 height 8
click at [330, 233] on input "E5" at bounding box center [326, 232] width 6 height 6
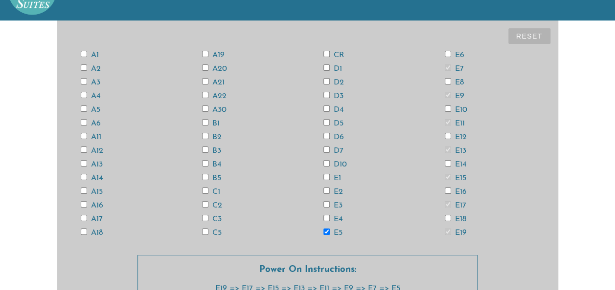
click at [329, 205] on input "E3" at bounding box center [326, 204] width 6 height 6
click at [329, 178] on input "E1" at bounding box center [326, 177] width 6 height 6
click at [329, 150] on input "D7" at bounding box center [326, 150] width 6 height 6
click at [328, 122] on input "D5" at bounding box center [326, 122] width 6 height 6
click at [328, 95] on input "D3" at bounding box center [326, 95] width 6 height 6
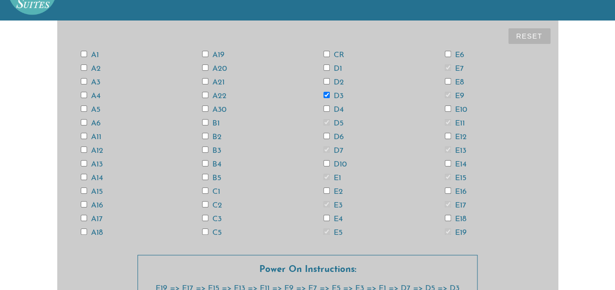
click at [327, 66] on input "D1" at bounding box center [326, 68] width 6 height 6
click at [210, 227] on div "A1 A2 A3 A4 A5 A6 A11 A12 A13 A14 A15 A16 A17 A18 A19 A20 A21 A22 A30 B1 B2 B3 …" at bounding box center [307, 144] width 485 height 192
click at [206, 230] on input "C5" at bounding box center [205, 232] width 6 height 6
click at [204, 219] on input "C3" at bounding box center [205, 218] width 6 height 6
click at [204, 187] on div "A1 A2 A3 A4 A5 A6 A11 A12 A13 A14 A15 A16 A17 A18 A19 A20 A21 A22 A30 B1 B2 B3 …" at bounding box center [307, 144] width 485 height 192
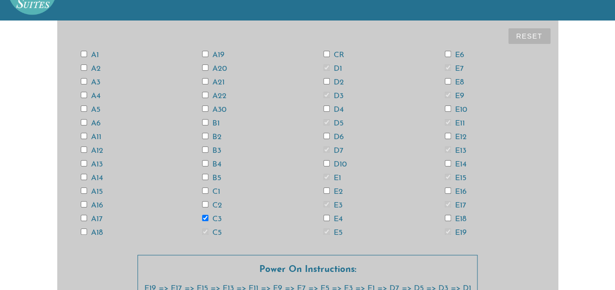
click at [206, 189] on input "C1" at bounding box center [205, 191] width 6 height 6
click at [200, 174] on div "B5" at bounding box center [246, 178] width 121 height 8
click at [207, 178] on input "B5" at bounding box center [205, 177] width 6 height 6
click at [205, 149] on input "B3" at bounding box center [205, 150] width 6 height 6
click at [203, 122] on input "B1" at bounding box center [205, 122] width 6 height 6
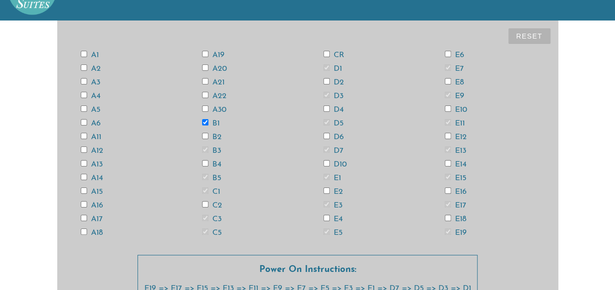
click at [204, 81] on input "A21" at bounding box center [205, 81] width 6 height 6
click at [205, 53] on input "A19" at bounding box center [205, 54] width 6 height 6
click at [82, 219] on input "A17" at bounding box center [84, 218] width 6 height 6
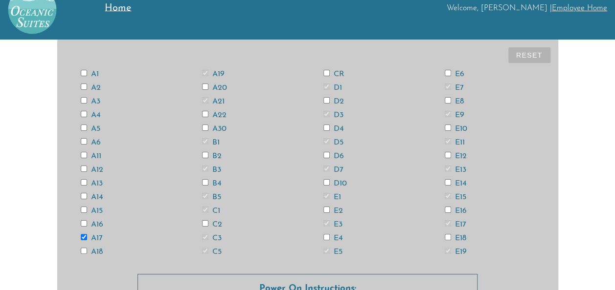
scroll to position [22, 0]
click at [83, 208] on input "A15" at bounding box center [84, 210] width 6 height 6
click at [84, 184] on input "A13" at bounding box center [84, 183] width 6 height 6
drag, startPoint x: 84, startPoint y: 154, endPoint x: 84, endPoint y: 124, distance: 29.3
click at [84, 124] on div "A1 A2 A3 A4 A5 A6 A11 A12 A13 A14 A15 A16 A17 A18 A19 A20 A21 A22 A30 B1 B2 B3 …" at bounding box center [307, 163] width 485 height 192
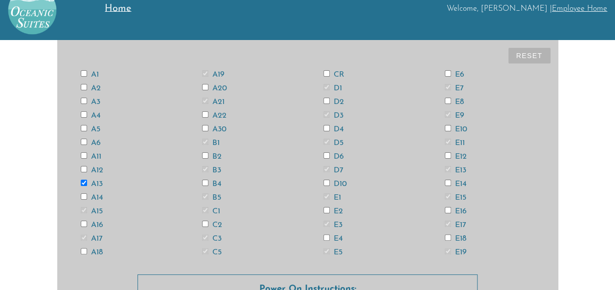
click at [84, 124] on div "A1 A2 A3 A4 A5 A6 A11 A12 A13 A14 A15 A16 A17 A18 A19 A20 A21 A22 A30 B1 B2 B3 …" at bounding box center [307, 163] width 485 height 192
click at [81, 154] on input "A11" at bounding box center [84, 156] width 6 height 6
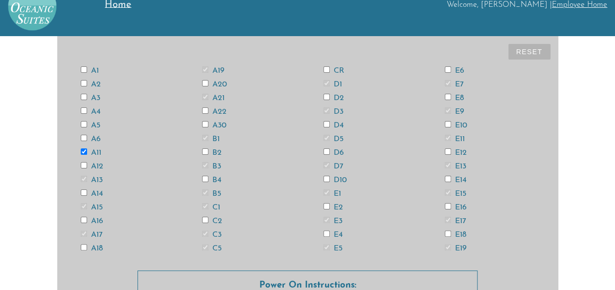
scroll to position [22, 0]
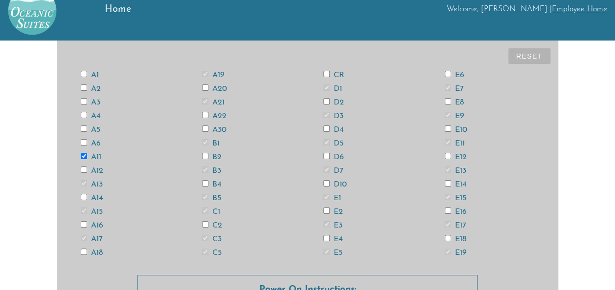
click at [529, 66] on div "Reset" at bounding box center [307, 58] width 485 height 20
click at [530, 61] on button "Reset" at bounding box center [529, 56] width 42 height 16
click at [529, 58] on button "Reset" at bounding box center [529, 56] width 42 height 16
click at [333, 71] on div "CR" at bounding box center [368, 75] width 121 height 8
click at [328, 74] on input "CR" at bounding box center [326, 74] width 6 height 6
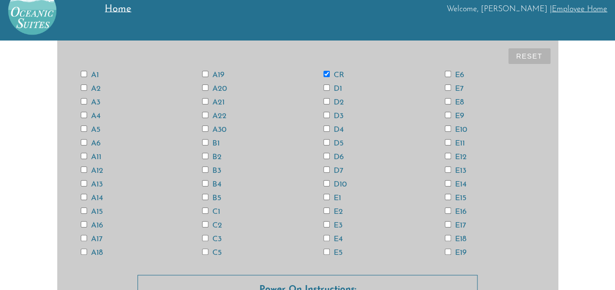
click at [446, 249] on input "E19" at bounding box center [447, 252] width 6 height 6
click at [447, 225] on input "E17" at bounding box center [447, 224] width 6 height 6
click at [447, 197] on input "E15" at bounding box center [447, 197] width 6 height 6
click at [448, 169] on input "E13" at bounding box center [447, 170] width 6 height 6
click at [447, 142] on input "E11" at bounding box center [447, 142] width 6 height 6
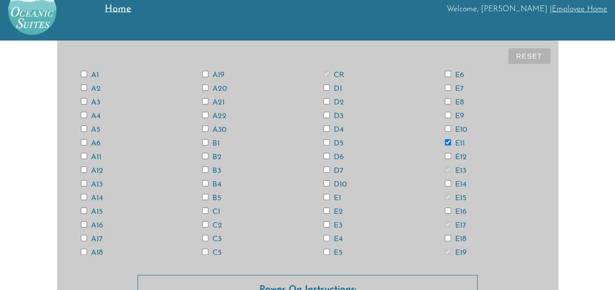
click at [447, 113] on input "E9" at bounding box center [447, 115] width 6 height 6
click at [447, 86] on input "E7" at bounding box center [447, 88] width 6 height 6
click at [331, 249] on label "E5" at bounding box center [332, 253] width 19 height 8
click at [330, 249] on input "E5" at bounding box center [326, 252] width 6 height 6
click at [327, 225] on input "E3" at bounding box center [326, 224] width 6 height 6
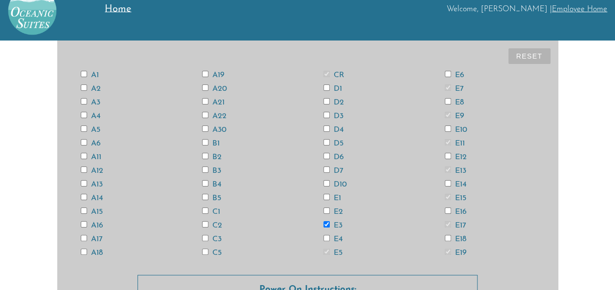
click at [326, 201] on label "E1" at bounding box center [332, 199] width 18 height 8
click at [326, 200] on input "E1" at bounding box center [326, 197] width 6 height 6
click at [325, 168] on input "D7" at bounding box center [326, 170] width 6 height 6
click at [326, 141] on input "D5" at bounding box center [326, 142] width 6 height 6
click at [326, 116] on input "D3" at bounding box center [326, 115] width 6 height 6
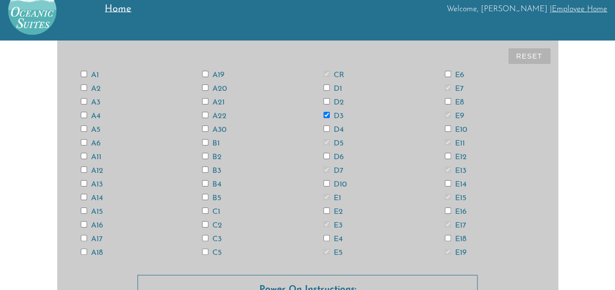
click at [328, 86] on input "D1" at bounding box center [326, 88] width 6 height 6
click at [204, 252] on input "C5" at bounding box center [205, 252] width 6 height 6
click at [206, 236] on input "C3" at bounding box center [205, 238] width 6 height 6
click at [207, 210] on input "C1" at bounding box center [205, 211] width 6 height 6
click at [206, 196] on input "B5" at bounding box center [205, 197] width 6 height 6
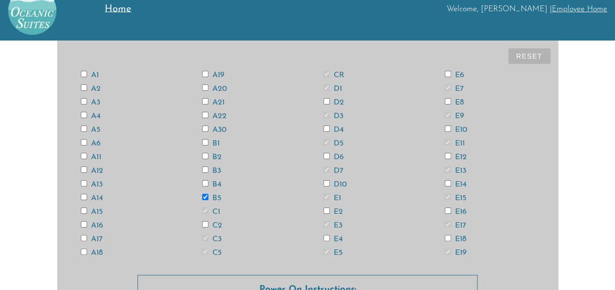
click at [207, 167] on input "B3" at bounding box center [205, 170] width 6 height 6
click at [205, 142] on input "B1" at bounding box center [205, 142] width 6 height 6
click at [206, 98] on input "A21" at bounding box center [205, 101] width 6 height 6
click at [204, 73] on input "A19" at bounding box center [205, 74] width 6 height 6
click at [83, 238] on input "A17" at bounding box center [84, 238] width 6 height 6
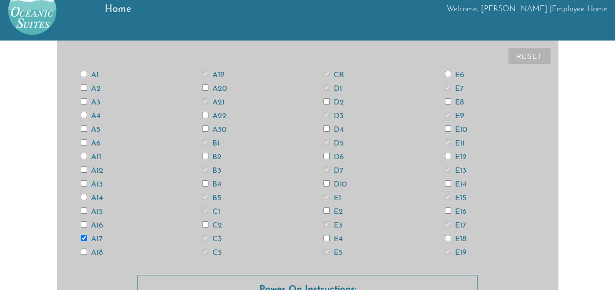
click at [86, 209] on input "A15" at bounding box center [84, 211] width 6 height 6
click at [84, 183] on input "A13" at bounding box center [84, 183] width 6 height 6
click at [85, 153] on input "A11" at bounding box center [84, 156] width 6 height 6
click at [85, 126] on input "A5" at bounding box center [84, 129] width 6 height 6
click at [84, 101] on input "A3" at bounding box center [84, 101] width 6 height 6
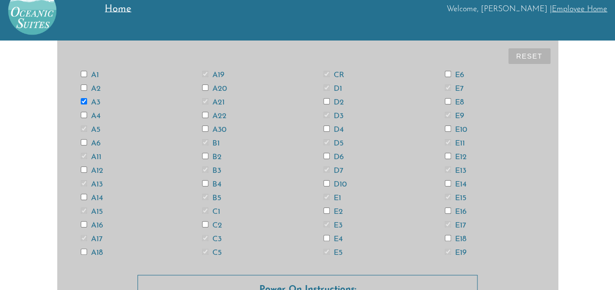
click at [84, 73] on input "A1" at bounding box center [84, 74] width 6 height 6
click at [84, 88] on input "A2" at bounding box center [84, 88] width 6 height 6
click at [82, 115] on input "A4" at bounding box center [84, 115] width 6 height 6
click at [84, 143] on input "A6" at bounding box center [84, 142] width 6 height 6
click at [83, 198] on input "A14" at bounding box center [84, 197] width 6 height 6
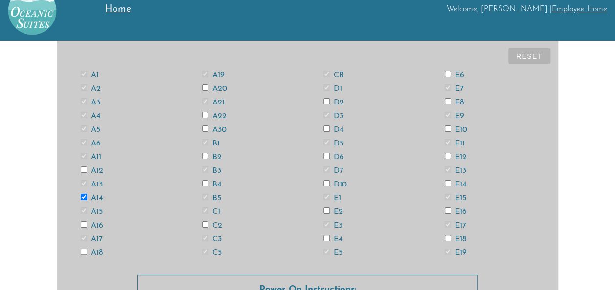
click at [85, 225] on input "A16" at bounding box center [84, 224] width 6 height 6
click at [85, 251] on input "A18" at bounding box center [84, 252] width 6 height 6
click at [204, 88] on input "A20" at bounding box center [205, 88] width 6 height 6
click at [202, 120] on label "A22" at bounding box center [214, 116] width 24 height 8
click at [202, 118] on input "A22" at bounding box center [205, 115] width 6 height 6
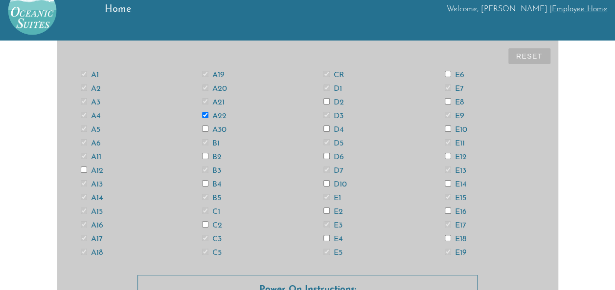
click at [203, 127] on input "A30" at bounding box center [205, 129] width 6 height 6
click at [202, 154] on input "B2" at bounding box center [205, 156] width 6 height 6
click at [203, 185] on input "B4" at bounding box center [205, 183] width 6 height 6
click at [202, 225] on input "C2" at bounding box center [205, 224] width 6 height 6
click at [329, 97] on div "A1 A2 A3 A4 A5 A6 A11 A12 A13 A14 A15 A16 A17 A18 A19 A20 A21 A22 A30 B1 B2 B3 …" at bounding box center [307, 164] width 485 height 192
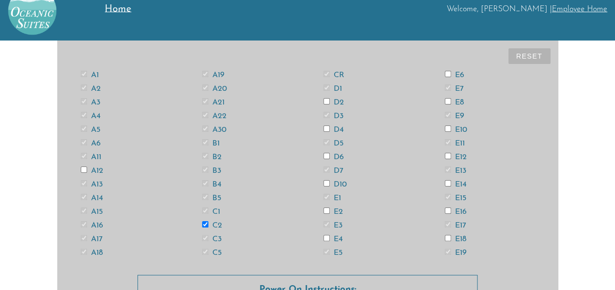
click at [326, 103] on input "D2" at bounding box center [326, 101] width 6 height 6
click at [325, 130] on input "D4" at bounding box center [326, 129] width 6 height 6
click at [324, 156] on input "D6" at bounding box center [326, 156] width 6 height 6
click at [325, 183] on input "D10" at bounding box center [326, 183] width 6 height 6
click at [325, 211] on input "E2" at bounding box center [326, 211] width 6 height 6
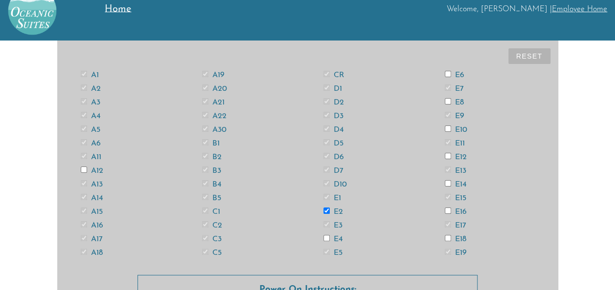
click at [324, 239] on input "E4" at bounding box center [326, 238] width 6 height 6
click at [449, 73] on input "E6" at bounding box center [447, 74] width 6 height 6
click at [447, 101] on input "E8" at bounding box center [447, 101] width 6 height 6
click at [447, 127] on input "E10" at bounding box center [447, 129] width 6 height 6
click at [446, 155] on input "E12" at bounding box center [447, 156] width 6 height 6
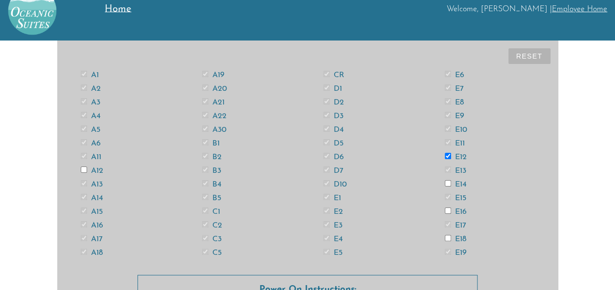
click at [445, 183] on input "E14" at bounding box center [447, 183] width 6 height 6
click at [444, 211] on input "E16" at bounding box center [447, 211] width 6 height 6
click at [447, 240] on input "E18" at bounding box center [447, 238] width 6 height 6
click at [84, 168] on input "A12" at bounding box center [84, 170] width 6 height 6
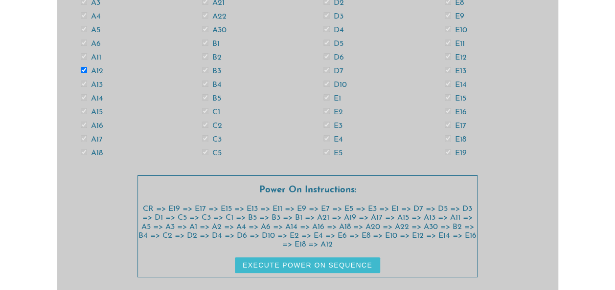
scroll to position [132, 0]
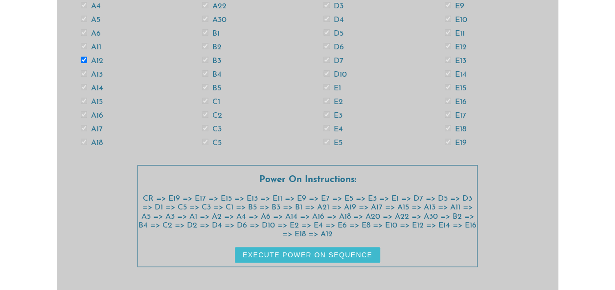
click at [249, 251] on button "Execute Power On Sequence" at bounding box center [307, 255] width 145 height 16
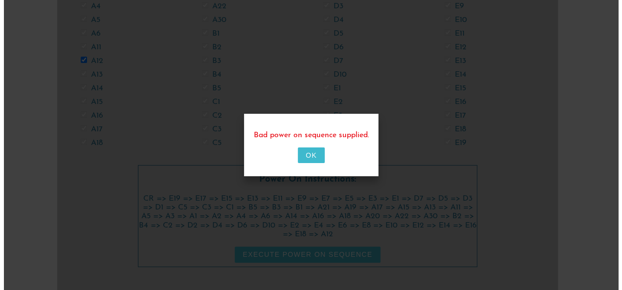
scroll to position [0, 0]
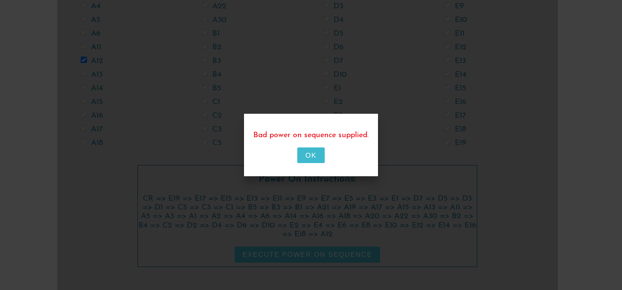
click at [308, 155] on button "OK" at bounding box center [310, 156] width 27 height 16
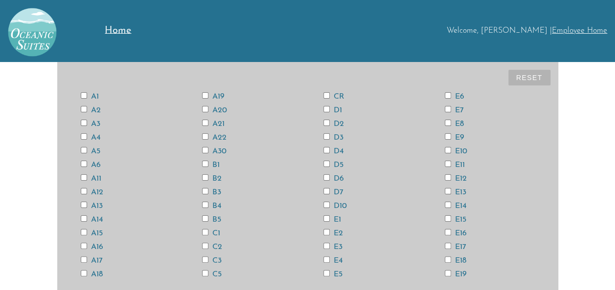
scroll to position [10, 0]
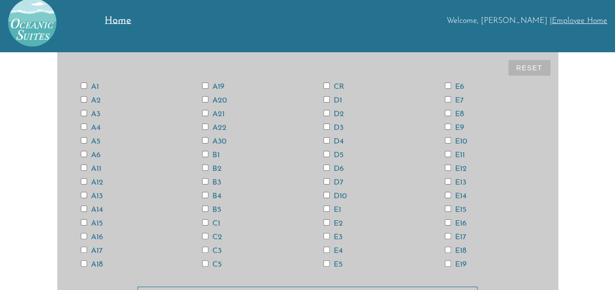
click at [82, 176] on div "A1 A2 A3 A4 A5 A6 A11 A12 A13 A14 A15 A16 A17 A18 A19 A20 A21 A22 A30 B1 B2 B3 …" at bounding box center [307, 176] width 485 height 192
click at [83, 180] on input "A12" at bounding box center [84, 181] width 6 height 6
click at [327, 84] on input "CR" at bounding box center [326, 86] width 6 height 6
click at [517, 66] on button "Reset" at bounding box center [529, 68] width 42 height 16
click at [323, 85] on input "CR" at bounding box center [326, 86] width 6 height 6
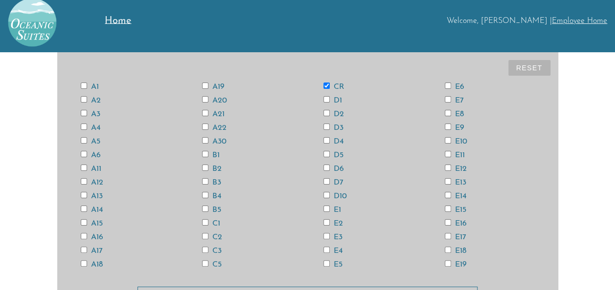
click at [447, 208] on input "E15" at bounding box center [447, 209] width 6 height 6
click at [446, 179] on input "E13" at bounding box center [447, 181] width 6 height 6
click at [83, 193] on input "A13" at bounding box center [84, 195] width 6 height 6
click at [83, 167] on input "A11" at bounding box center [84, 168] width 6 height 6
click at [82, 113] on input "A3" at bounding box center [84, 113] width 6 height 6
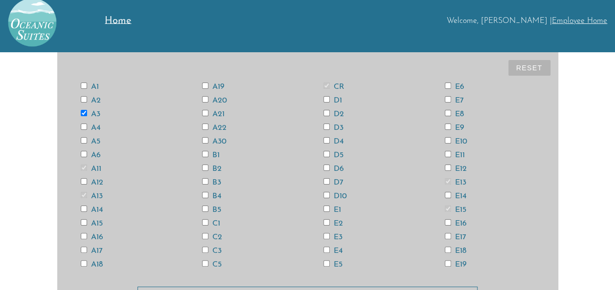
click at [82, 154] on input "A6" at bounding box center [84, 154] width 6 height 6
click at [83, 181] on input "A12" at bounding box center [84, 181] width 6 height 6
click at [83, 265] on input "A18" at bounding box center [84, 264] width 6 height 6
click at [325, 168] on input "D6" at bounding box center [326, 168] width 6 height 6
click at [325, 248] on input "E4" at bounding box center [326, 250] width 6 height 6
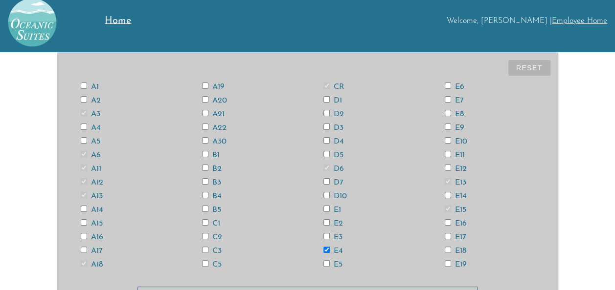
click at [446, 167] on input "E12" at bounding box center [447, 168] width 6 height 6
click at [446, 195] on input "E14" at bounding box center [447, 195] width 6 height 6
click at [448, 250] on input "E18" at bounding box center [447, 250] width 6 height 6
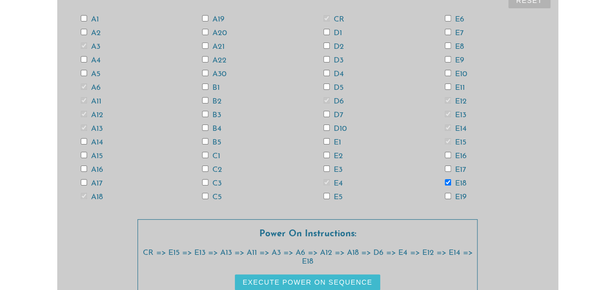
scroll to position [78, 0]
click at [294, 278] on button "Execute Power On Sequence" at bounding box center [307, 282] width 145 height 16
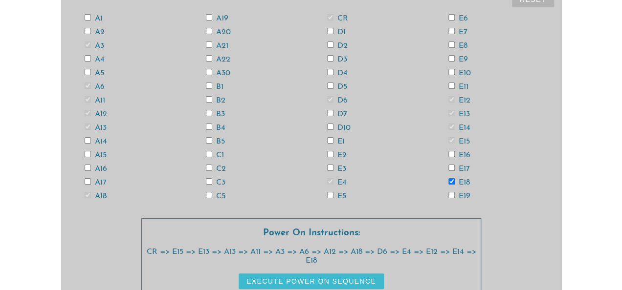
scroll to position [0, 0]
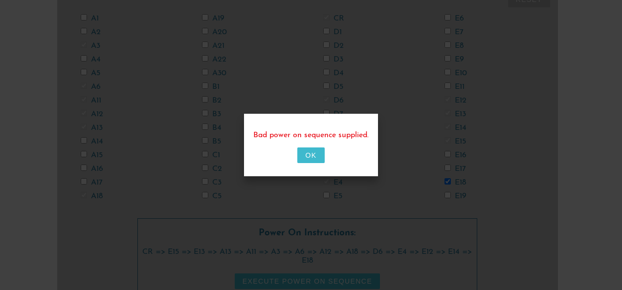
click at [323, 151] on button "OK" at bounding box center [310, 156] width 27 height 16
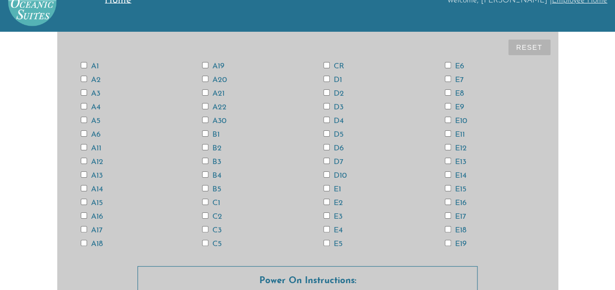
scroll to position [20, 0]
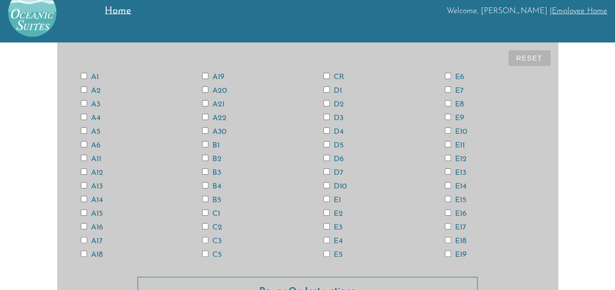
click at [325, 75] on input "CR" at bounding box center [326, 76] width 6 height 6
click at [448, 200] on input "E15" at bounding box center [447, 199] width 6 height 6
click at [447, 172] on input "E13" at bounding box center [447, 172] width 6 height 6
click at [82, 184] on input "A13" at bounding box center [84, 185] width 6 height 6
click at [82, 156] on input "A11" at bounding box center [84, 158] width 6 height 6
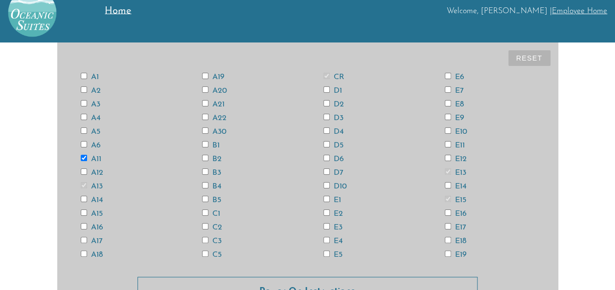
click at [83, 102] on input "A3" at bounding box center [84, 103] width 6 height 6
click at [83, 141] on input "A6" at bounding box center [84, 144] width 6 height 6
click at [83, 254] on input "A18" at bounding box center [84, 254] width 6 height 6
click at [326, 158] on input "D6" at bounding box center [326, 158] width 6 height 6
click at [325, 239] on input "E4" at bounding box center [326, 240] width 6 height 6
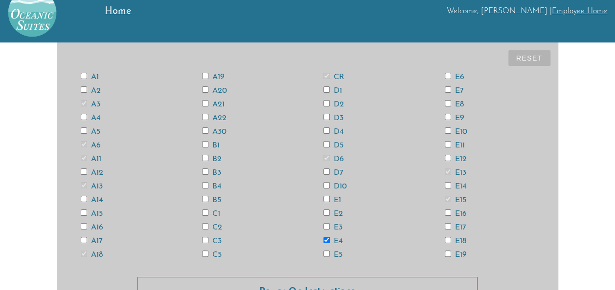
click at [446, 156] on input "E12" at bounding box center [447, 158] width 6 height 6
click at [447, 187] on input "E14" at bounding box center [447, 185] width 6 height 6
click at [447, 240] on input "E18" at bounding box center [447, 240] width 6 height 6
click at [82, 171] on input "A12" at bounding box center [84, 172] width 6 height 6
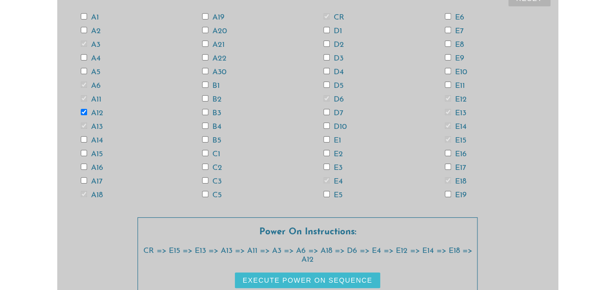
scroll to position [105, 0]
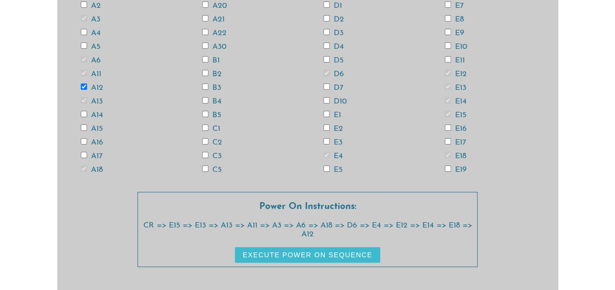
click at [265, 252] on button "Execute Power On Sequence" at bounding box center [307, 255] width 145 height 16
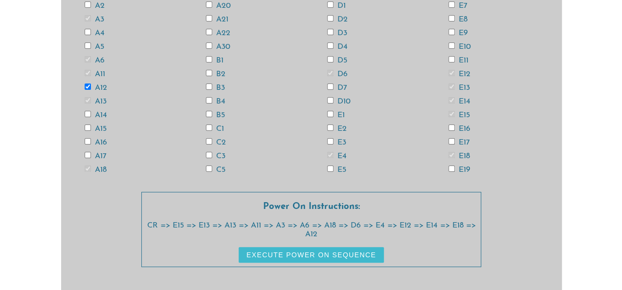
scroll to position [0, 0]
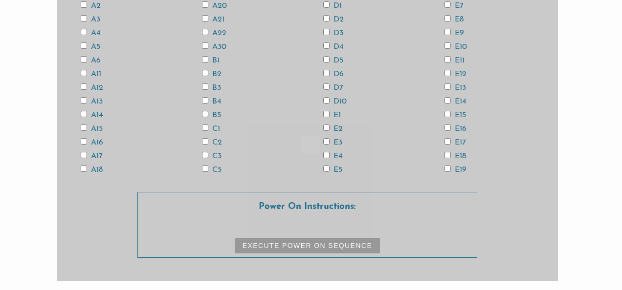
click at [137, 202] on div at bounding box center [311, 145] width 622 height 290
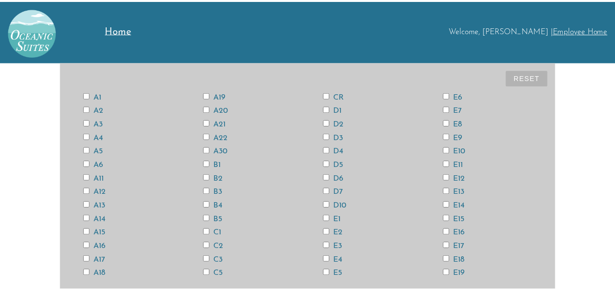
scroll to position [96, 0]
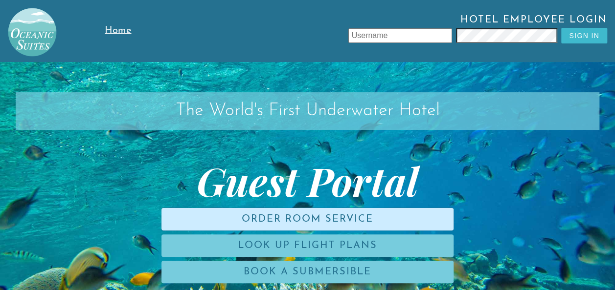
click at [357, 227] on link "Order Room Service" at bounding box center [307, 219] width 292 height 22
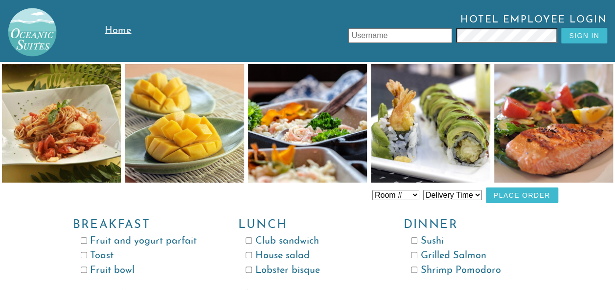
click at [414, 193] on select "Room # Room 100 Room 101 Room 102 Room 103 Room 104 Room 105 Room 106 Room 107 …" at bounding box center [395, 195] width 47 height 10
checkbox input "false"
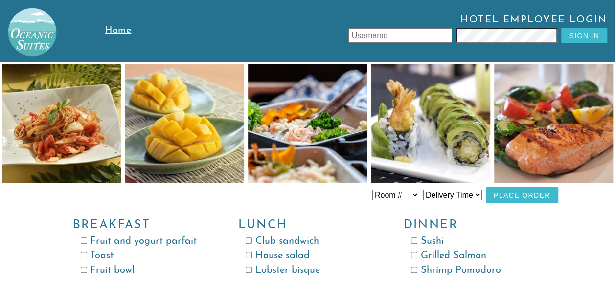
checkbox input "false"
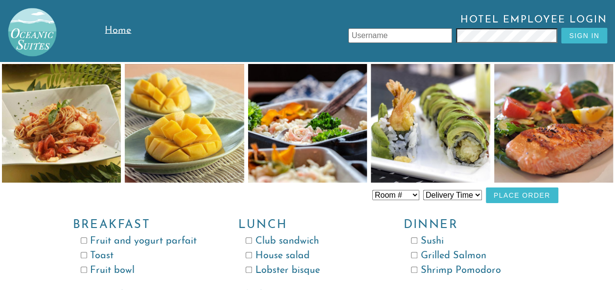
checkbox input "false"
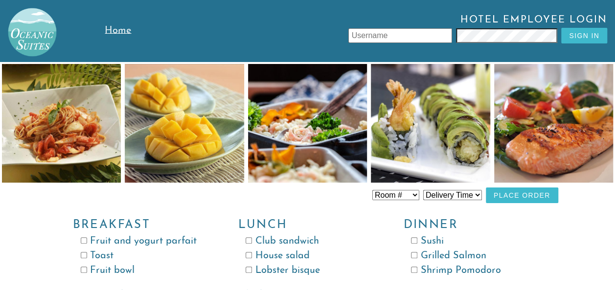
checkbox input "false"
click at [439, 193] on select "Delivery Time 8:00 AM 9:00 AM 10:00 AM 11:00 AM 12:00 PM 1:00 PM 2:00 PM 3:00 P…" at bounding box center [452, 195] width 59 height 10
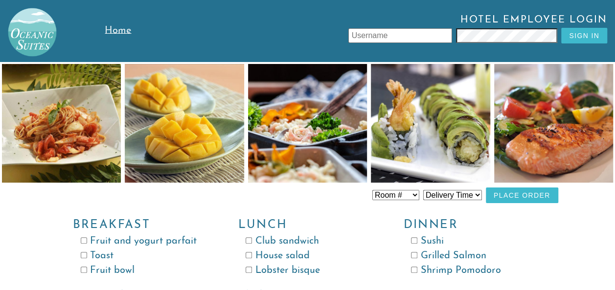
click at [439, 193] on select "Delivery Time 8:00 AM 9:00 AM 10:00 AM 11:00 AM 12:00 PM 1:00 PM 2:00 PM 3:00 P…" at bounding box center [452, 195] width 59 height 10
select select "9:00 AM"
click at [423, 190] on select "Delivery Time 8:00 AM 9:00 AM 10:00 AM 11:00 AM 12:00 PM 1:00 PM 2:00 PM 3:00 P…" at bounding box center [452, 195] width 59 height 10
click at [427, 33] on input "text" at bounding box center [400, 35] width 104 height 15
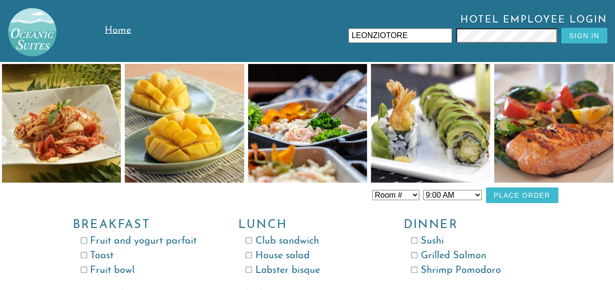
type input "LEONZIOTORE"
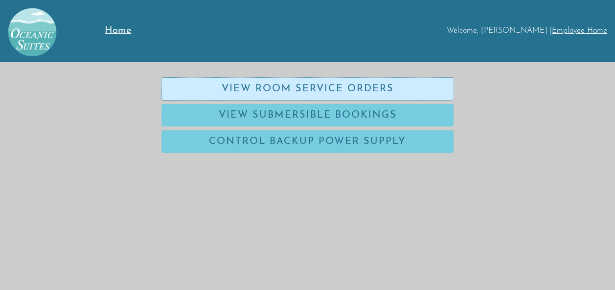
click at [323, 94] on link "View Room Service Orders" at bounding box center [307, 89] width 292 height 22
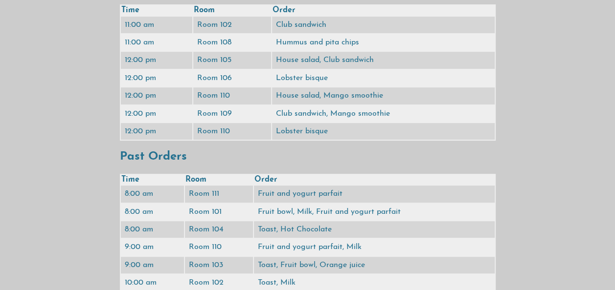
scroll to position [96, 0]
